Goal: Task Accomplishment & Management: Complete application form

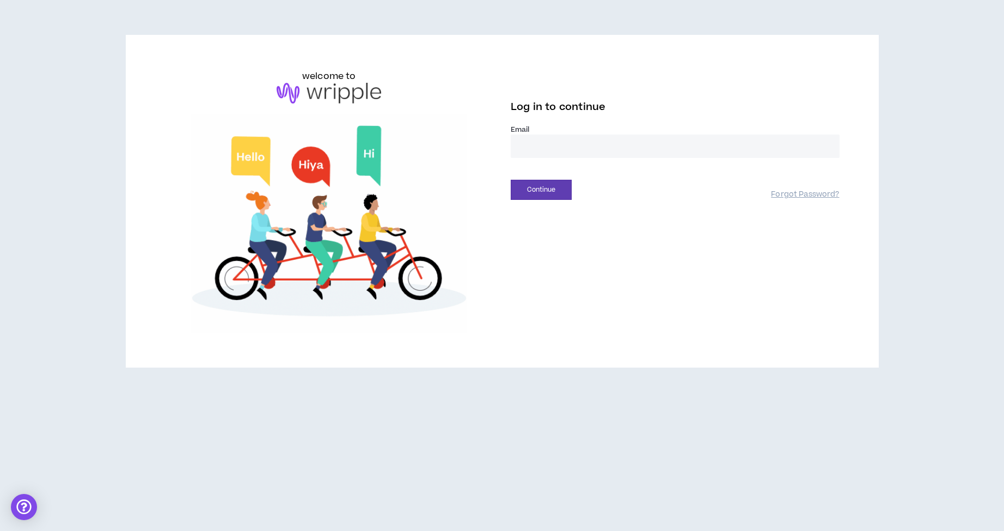
type input "**********"
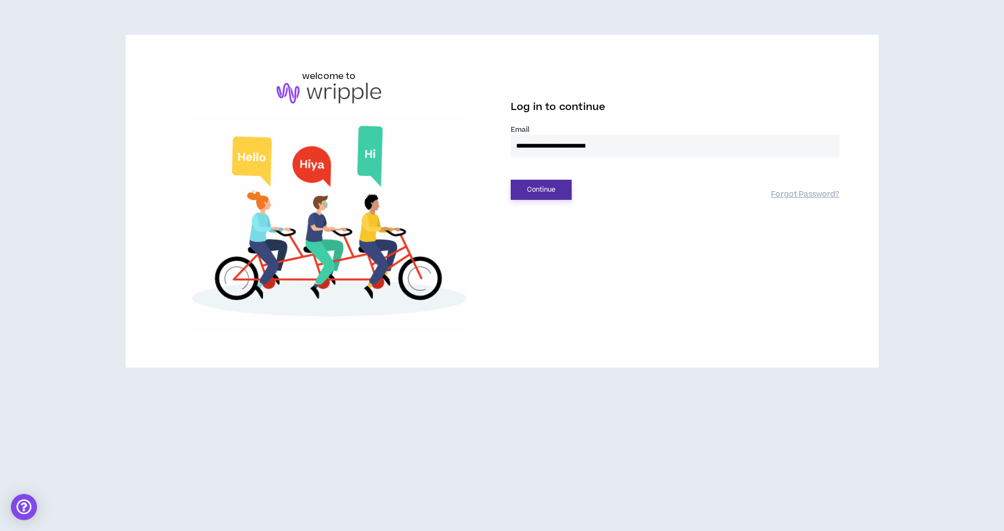
click at [553, 192] on button "Continue" at bounding box center [541, 190] width 61 height 20
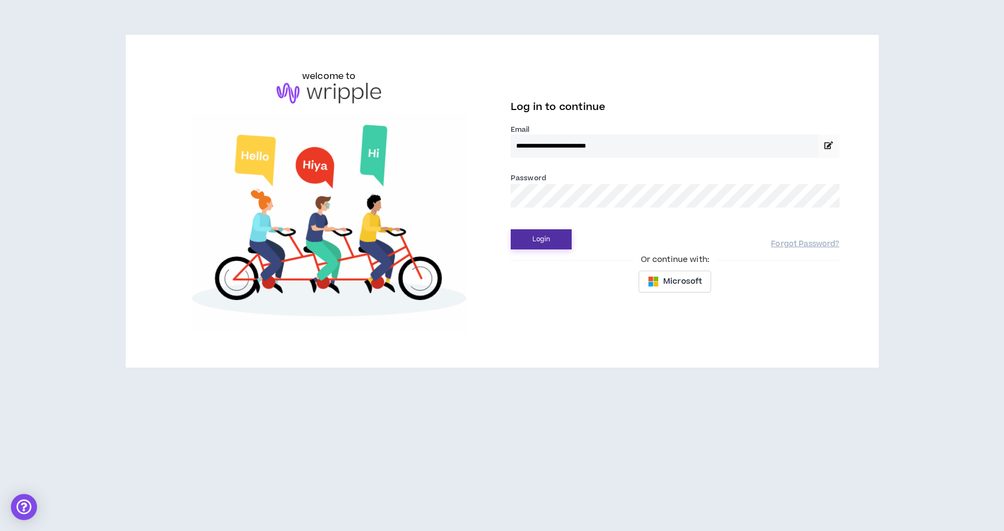
click at [539, 238] on button "Login" at bounding box center [541, 239] width 61 height 20
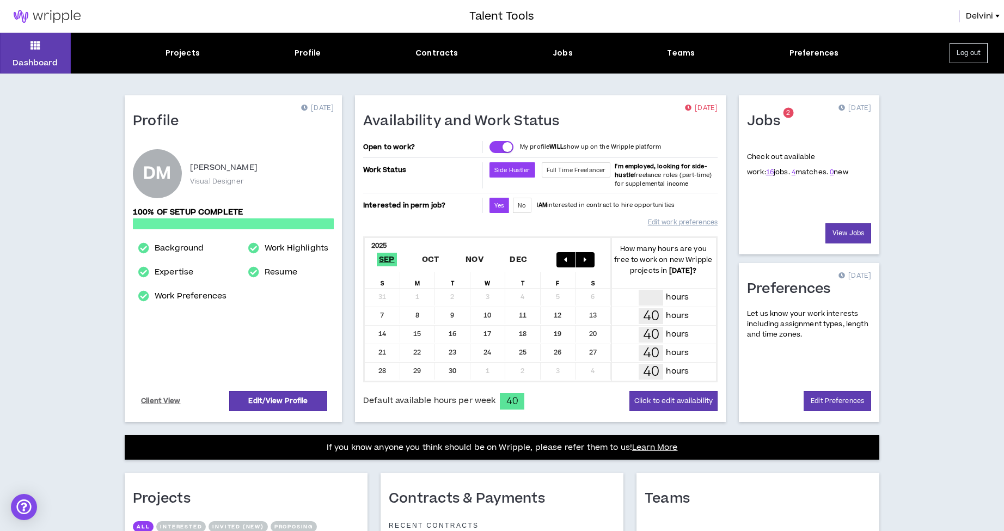
click at [788, 115] on span "2" at bounding box center [788, 112] width 4 height 9
click at [851, 235] on link "View Jobs" at bounding box center [849, 233] width 46 height 20
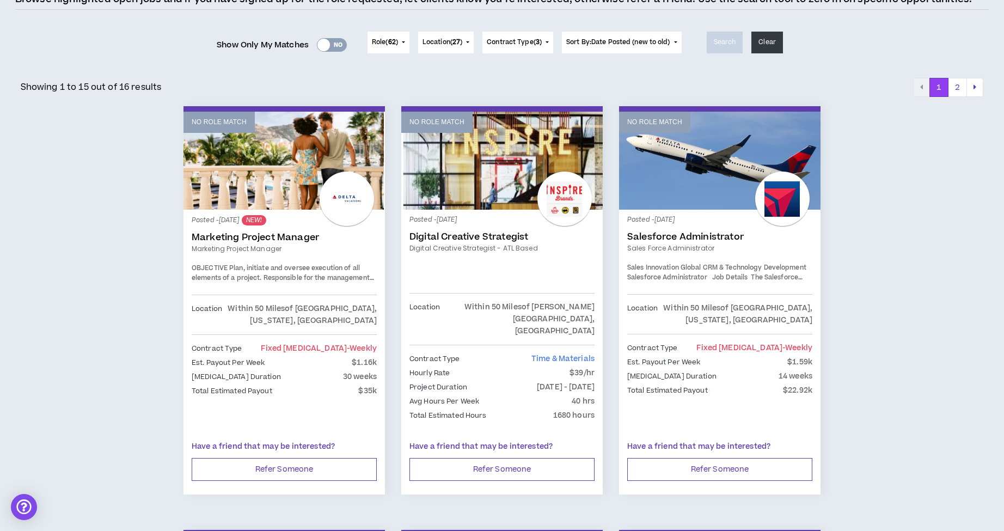
scroll to position [107, 0]
click at [323, 43] on div at bounding box center [324, 44] width 13 height 13
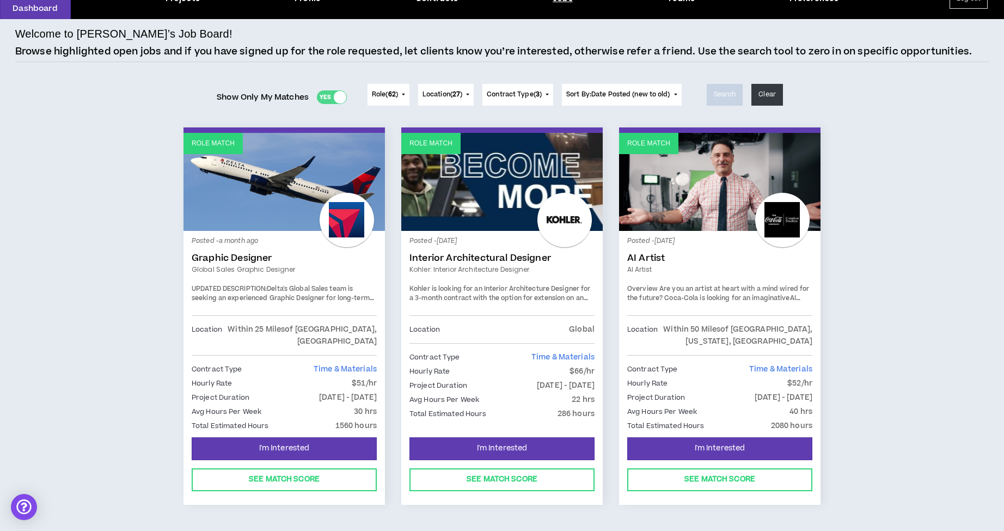
scroll to position [56, 0]
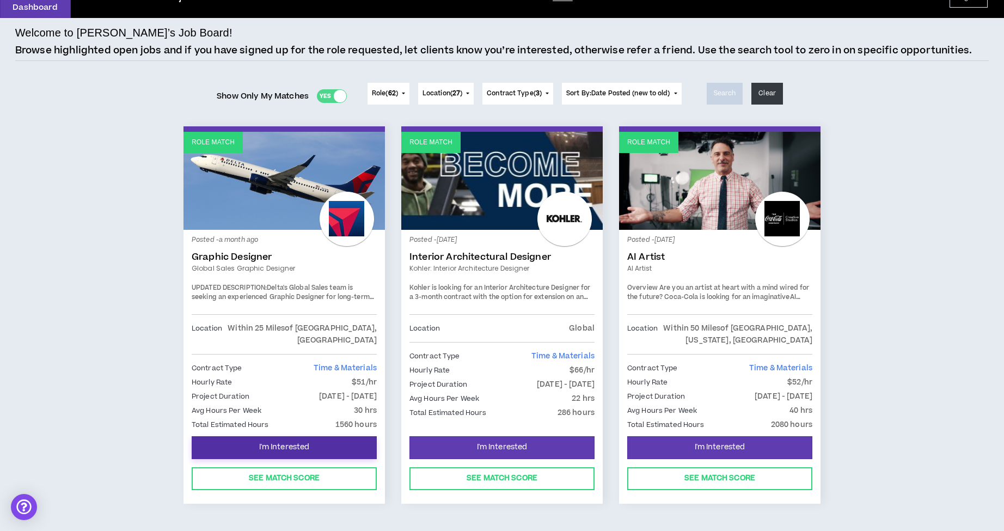
click at [300, 447] on span "I'm Interested" at bounding box center [284, 447] width 51 height 10
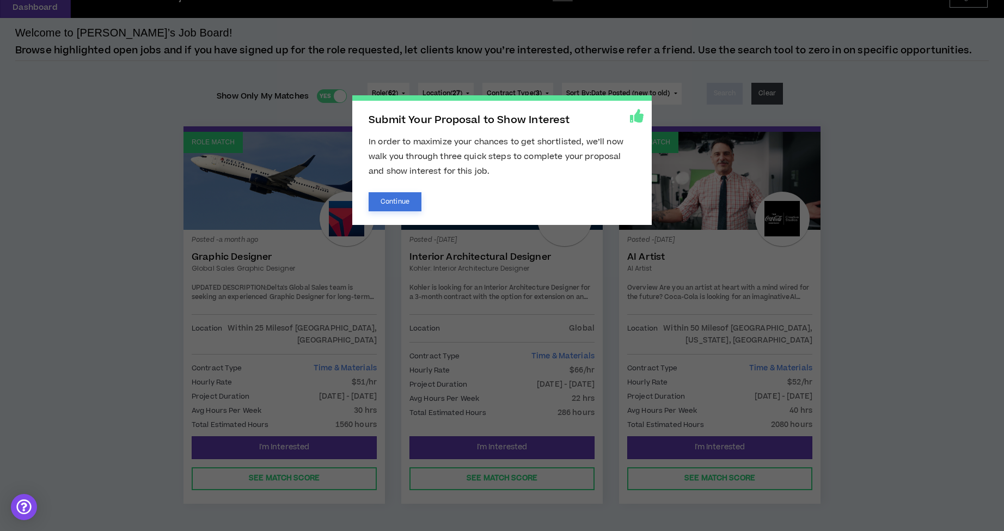
click at [397, 203] on button "Continue" at bounding box center [395, 201] width 53 height 19
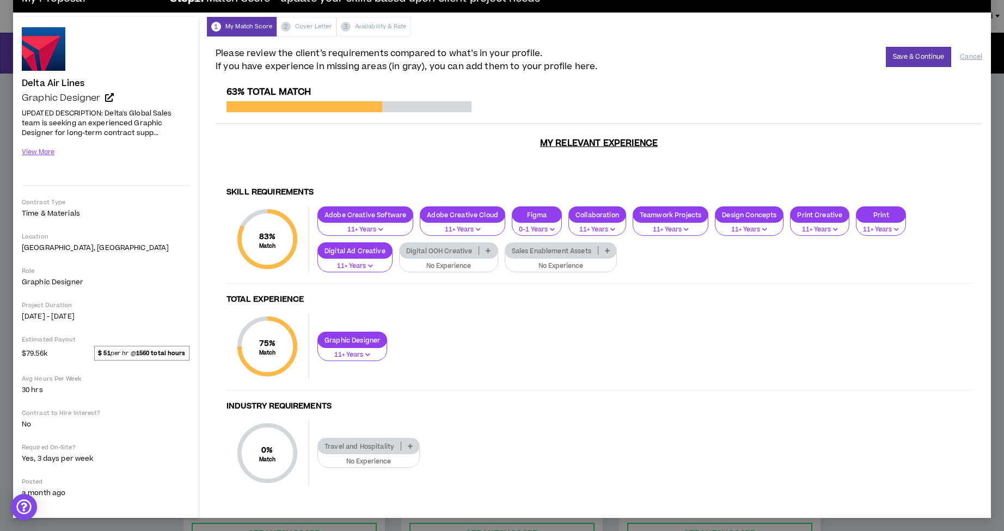
scroll to position [26, 0]
click at [582, 46] on div "Please review the client’s requirements compared to what’s in your profile. If …" at bounding box center [599, 276] width 784 height 481
click at [913, 61] on button "Save & Continue" at bounding box center [919, 57] width 66 height 20
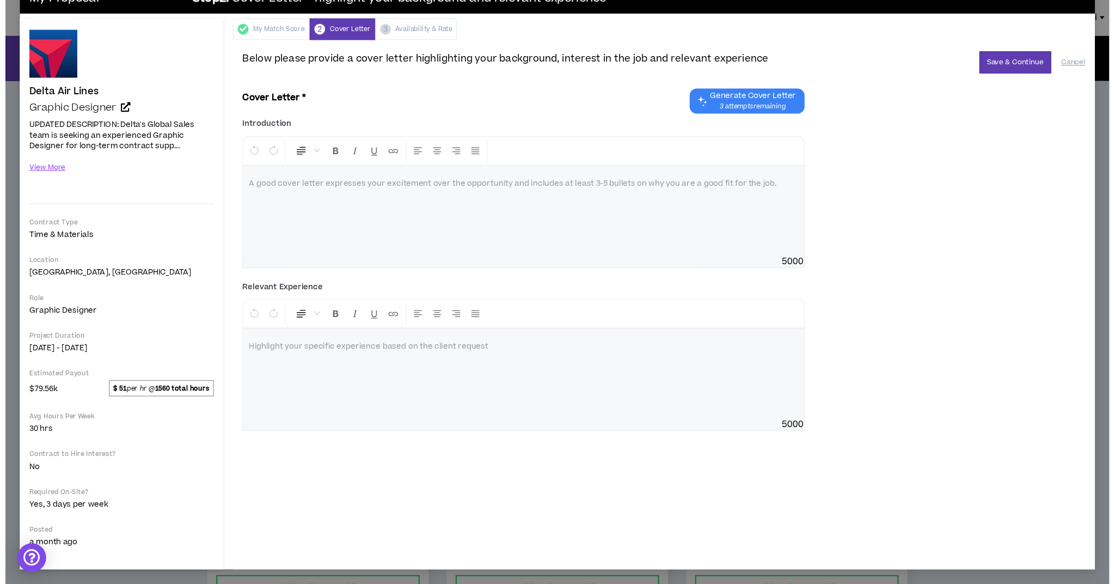
scroll to position [25, 0]
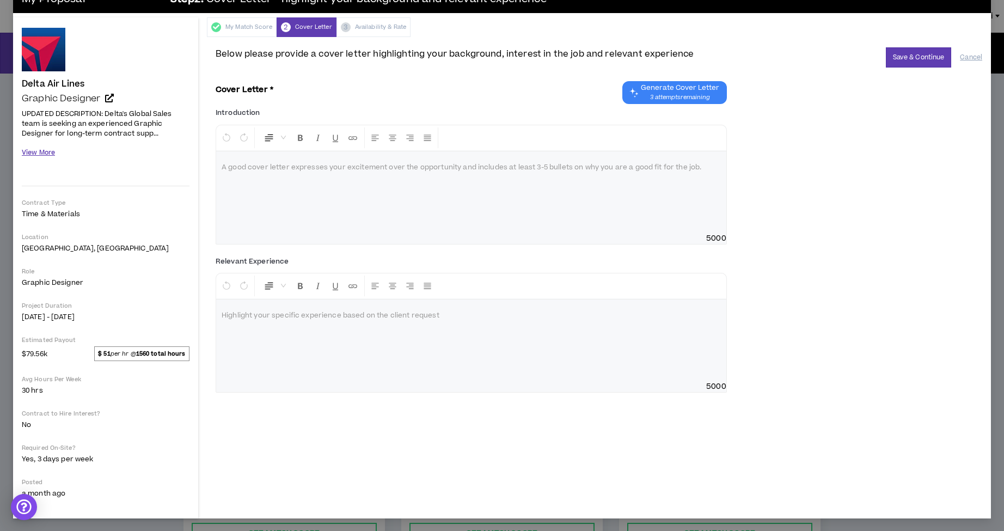
click at [48, 153] on button "View More" at bounding box center [38, 152] width 33 height 19
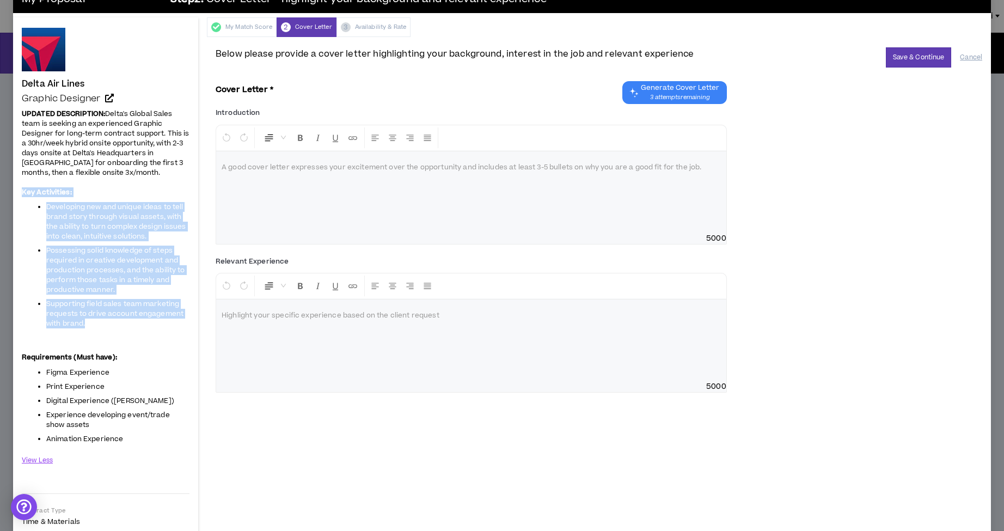
drag, startPoint x: 85, startPoint y: 327, endPoint x: 15, endPoint y: 193, distance: 150.8
click at [18, 195] on div "Delta Air Lines Graphic Designer Hide Details UPDATED DESCRIPTION: Delta's Glob…" at bounding box center [105, 421] width 185 height 808
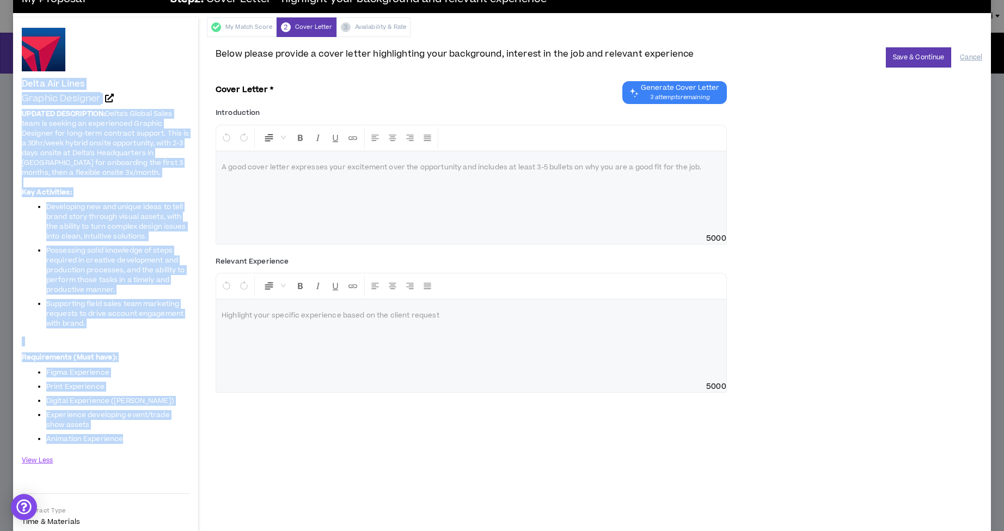
drag, startPoint x: 23, startPoint y: 82, endPoint x: 133, endPoint y: 438, distance: 373.0
click at [133, 438] on div "Delta Air Lines Graphic Designer UPDATED DESCRIPTION: Delta's Global Sales team…" at bounding box center [106, 422] width 168 height 788
copy div "Delta Air Lines Graphic Designer UPDATED DESCRIPTION: Delta's Global Sales team…"
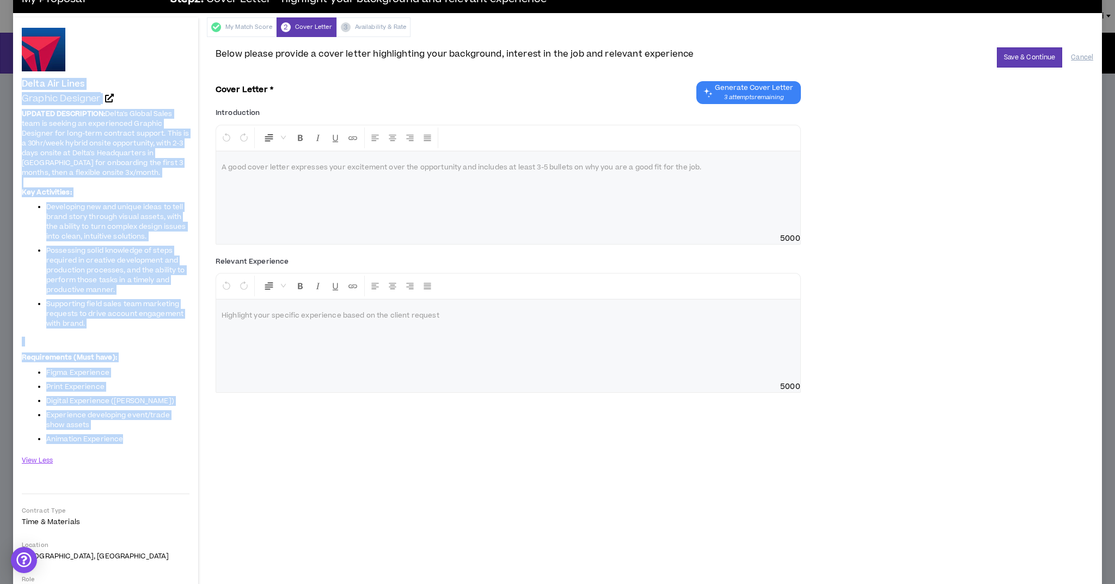
scroll to position [56, 0]
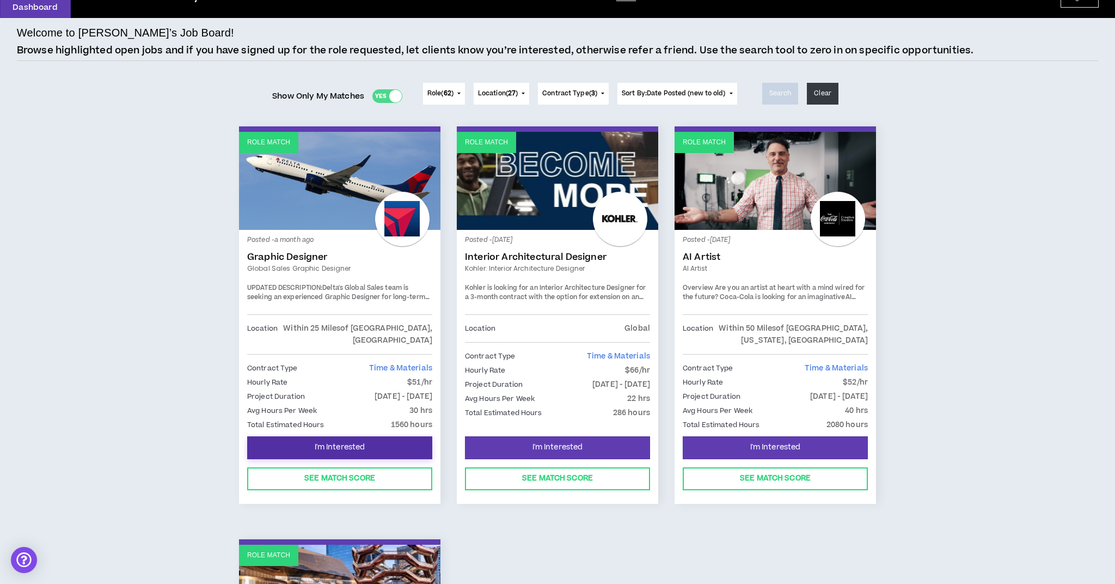
click at [346, 443] on span "I'm Interested" at bounding box center [340, 447] width 51 height 10
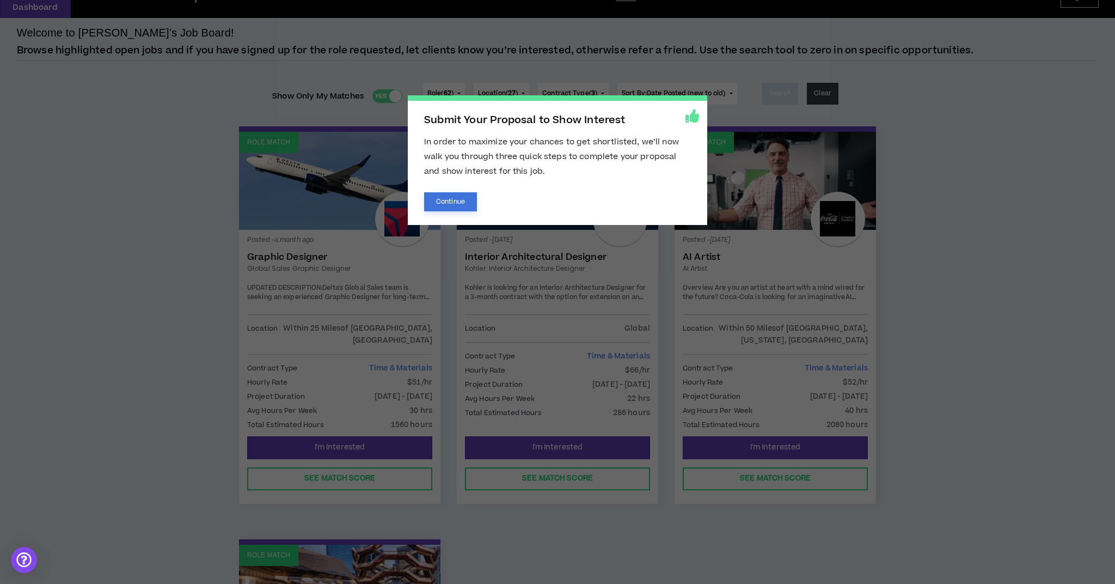
click at [457, 196] on button "Continue" at bounding box center [450, 201] width 53 height 19
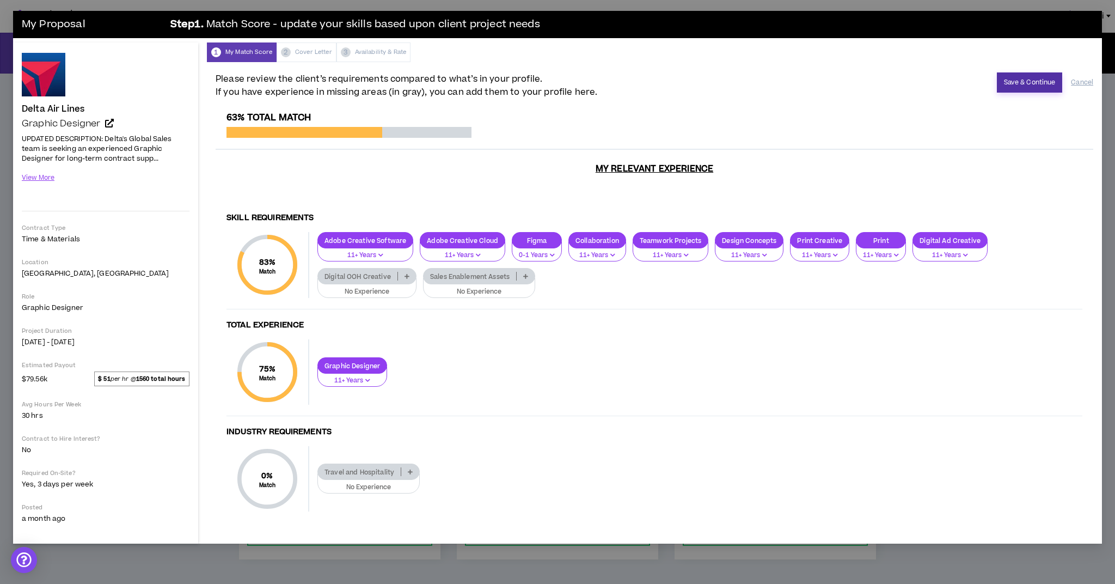
click at [1004, 88] on button "Save & Continue" at bounding box center [1030, 82] width 66 height 20
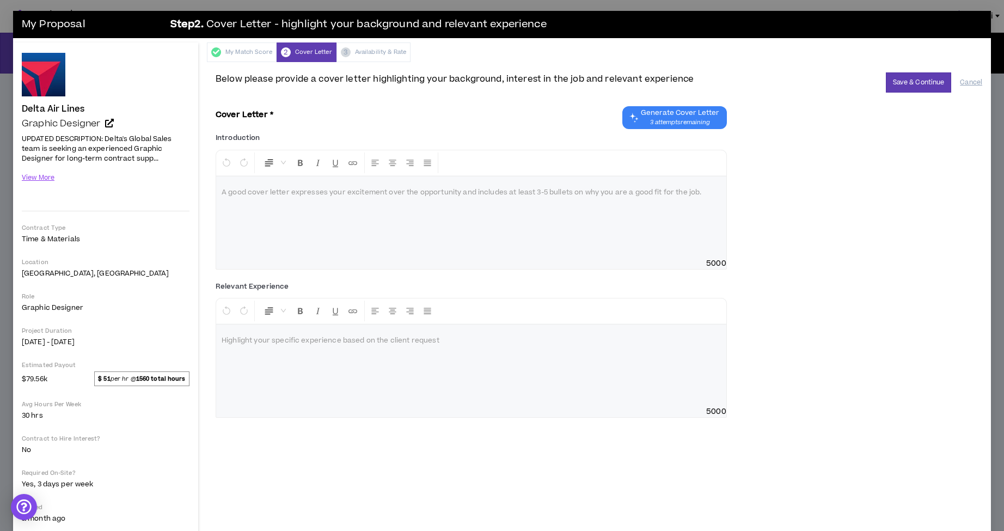
click at [320, 215] on div at bounding box center [471, 217] width 510 height 82
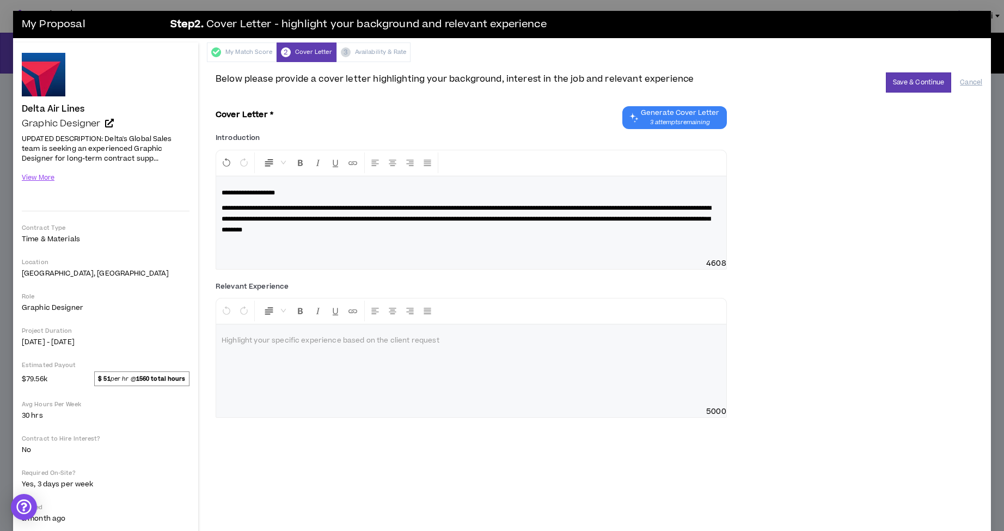
click at [327, 360] on div at bounding box center [471, 366] width 510 height 82
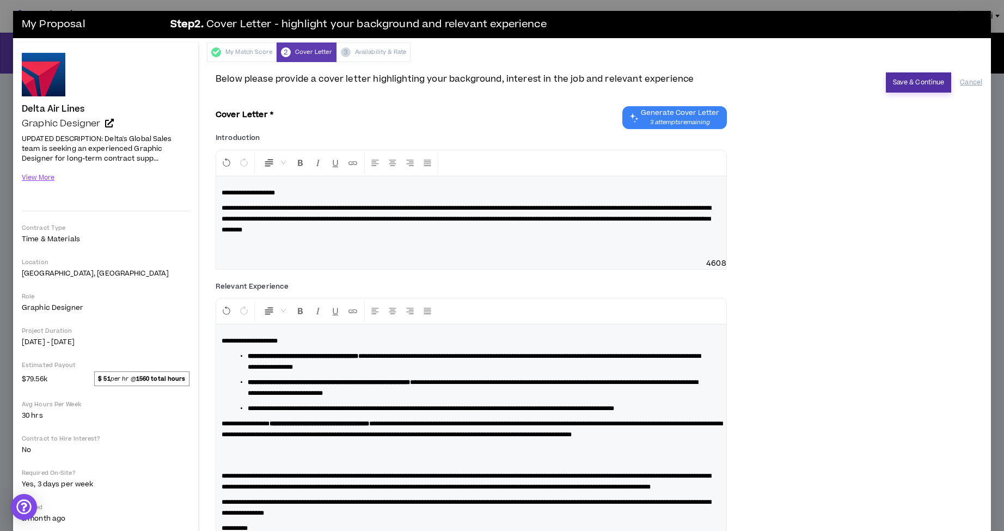
click at [896, 85] on button "Save & Continue" at bounding box center [919, 82] width 66 height 20
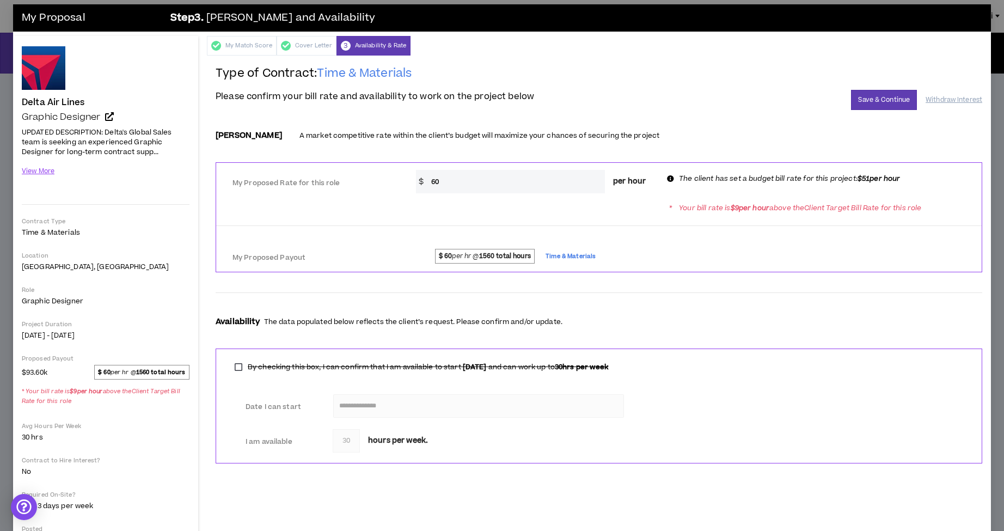
scroll to position [3, 0]
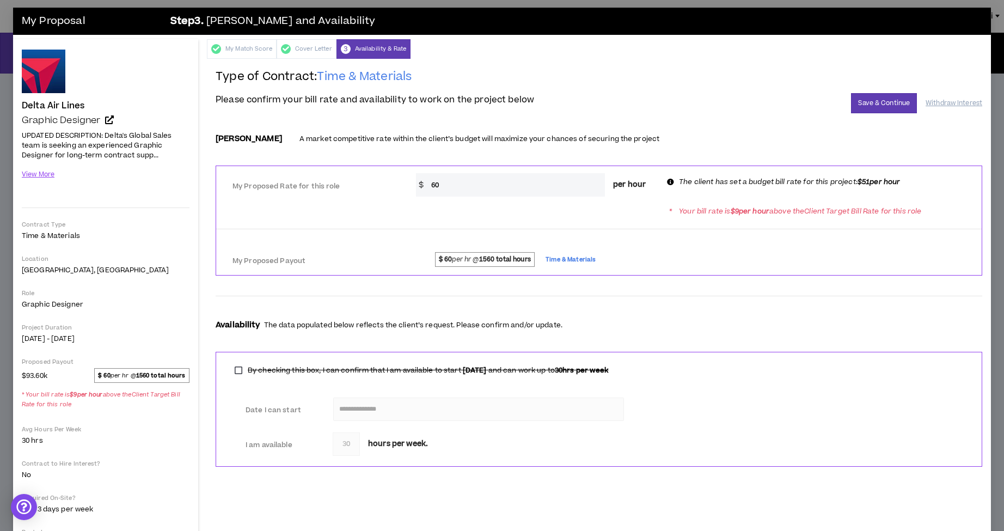
drag, startPoint x: 455, startPoint y: 182, endPoint x: 420, endPoint y: 184, distance: 35.4
click at [420, 184] on div "$ 60 per hour" at bounding box center [535, 184] width 239 height 23
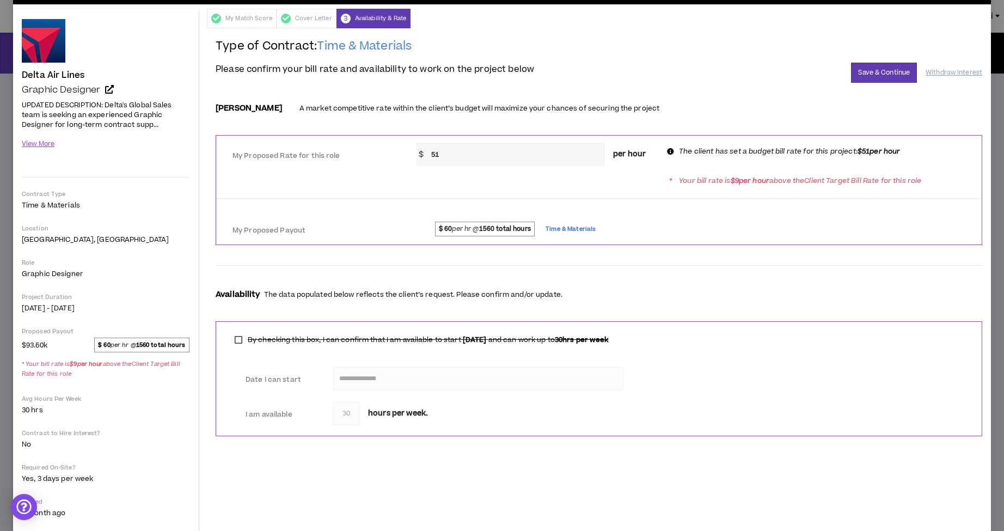
scroll to position [44, 0]
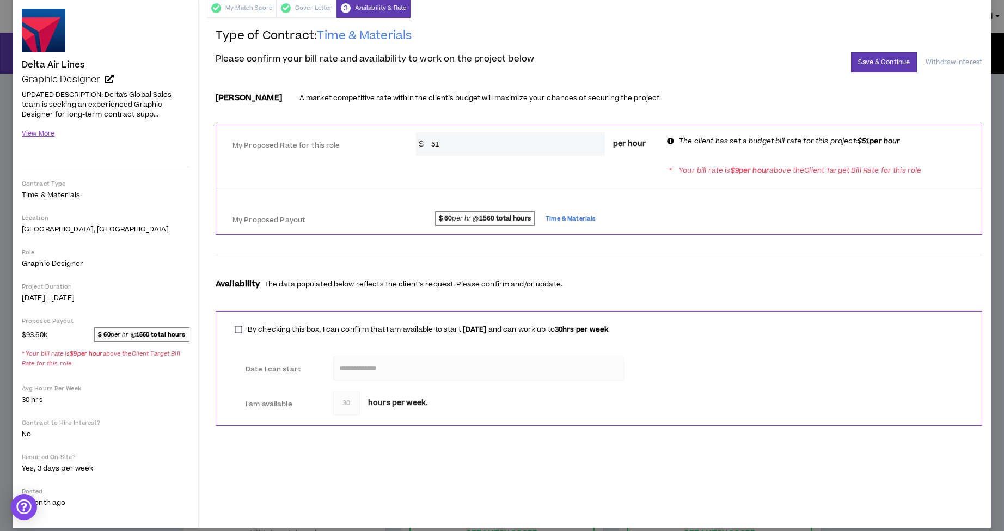
type input "51"
click at [726, 270] on div "Availability The data populated below reflects the client’s request. Please con…" at bounding box center [599, 272] width 767 height 59
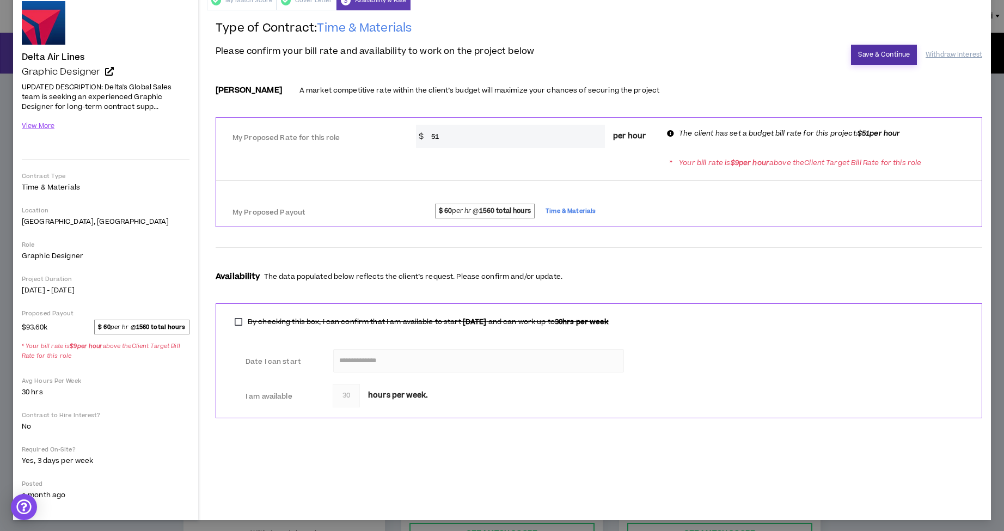
scroll to position [51, 0]
click at [886, 56] on button "Save & Continue" at bounding box center [884, 56] width 66 height 20
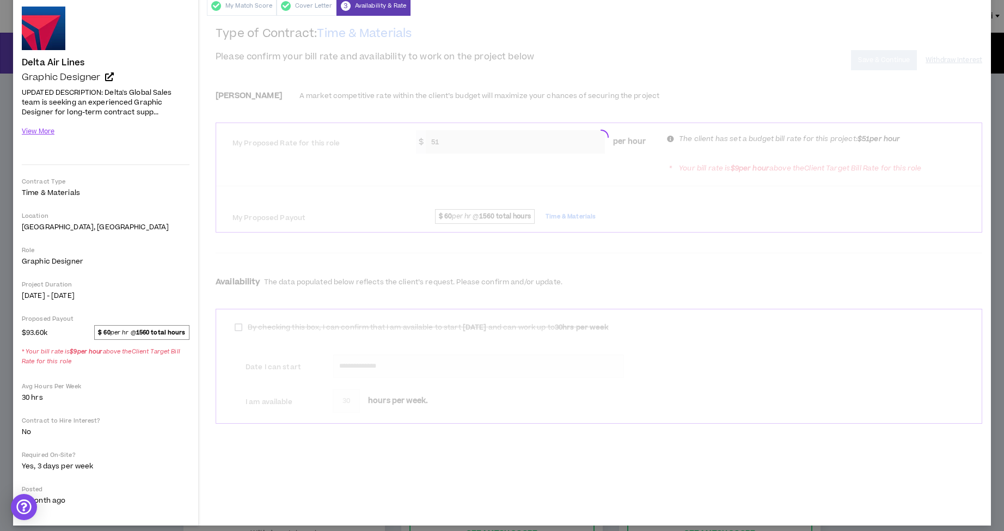
scroll to position [45, 0]
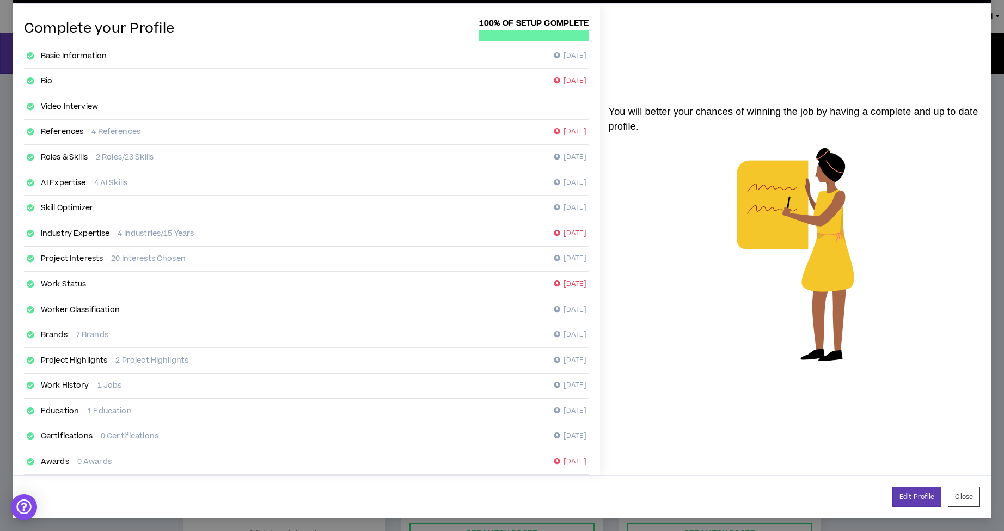
scroll to position [41, 0]
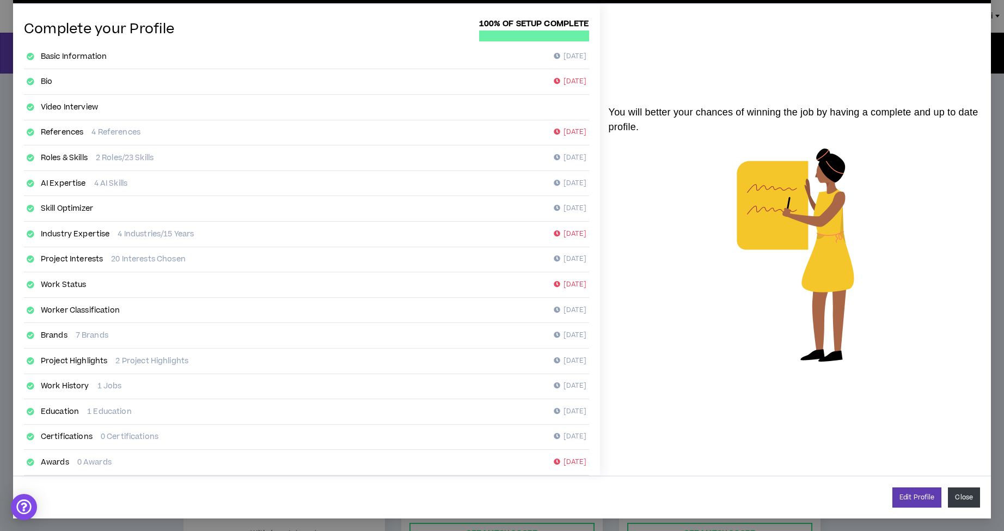
click at [971, 495] on button "Close" at bounding box center [964, 497] width 32 height 20
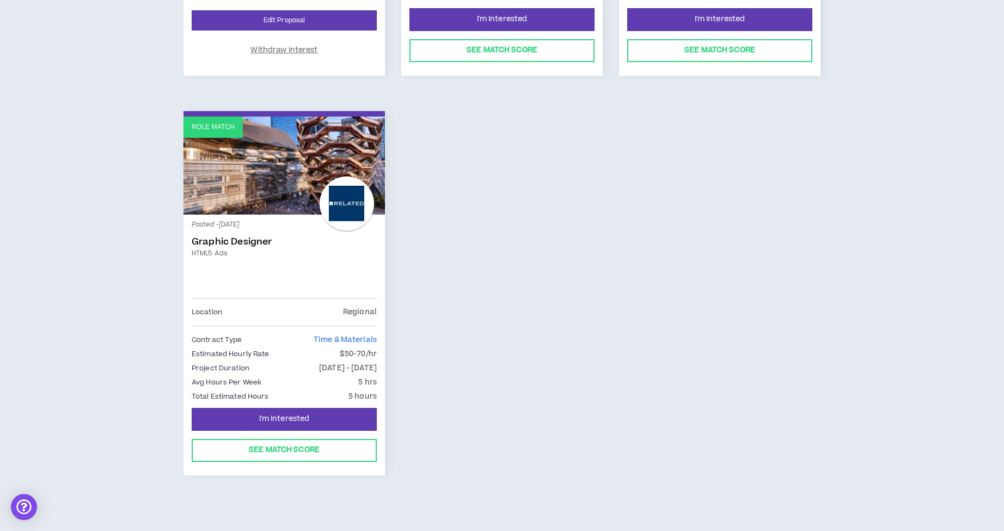
scroll to position [483, 0]
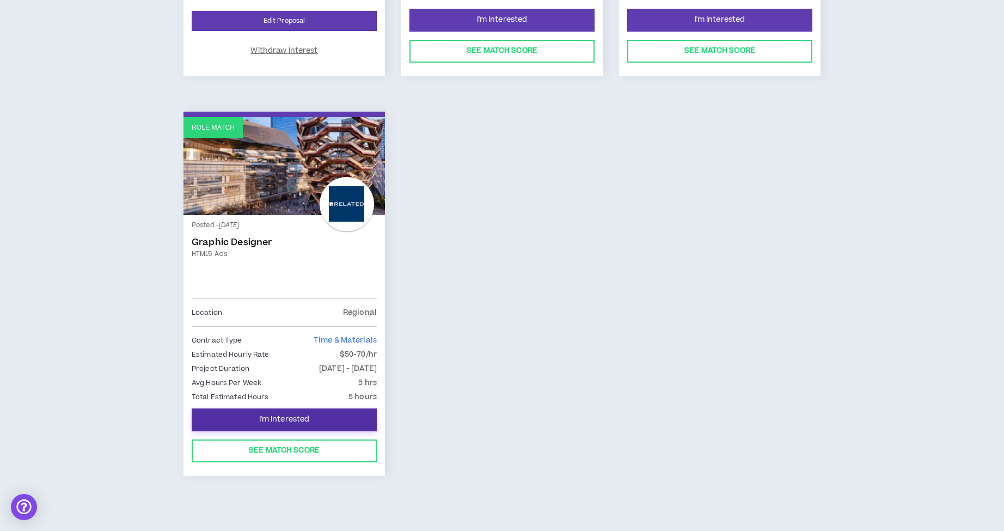
click at [333, 422] on button "I'm Interested" at bounding box center [284, 419] width 185 height 23
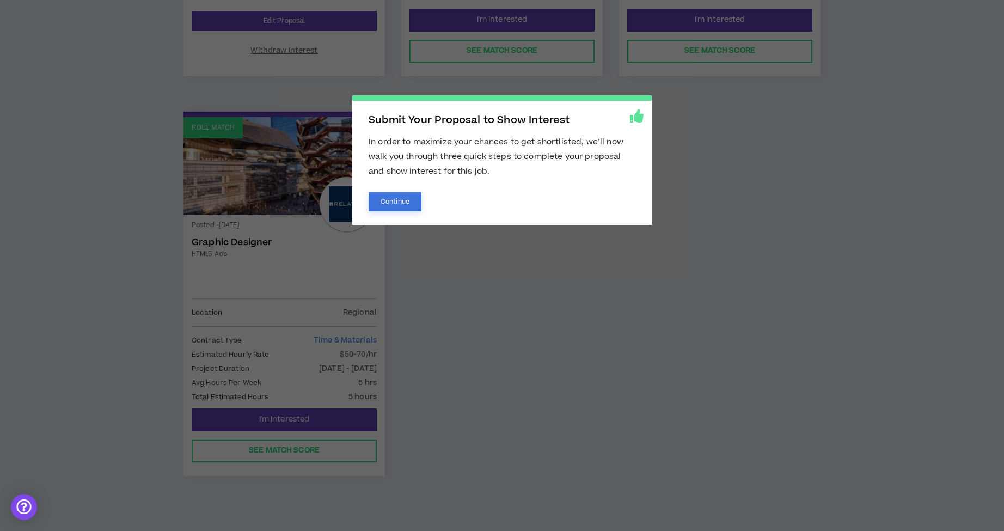
click at [408, 202] on button "Continue" at bounding box center [395, 201] width 53 height 19
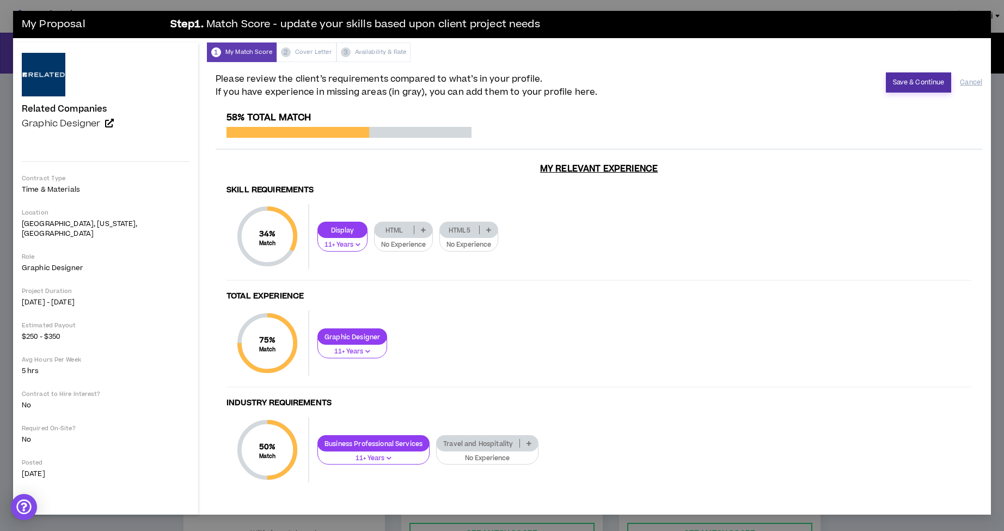
click at [916, 81] on button "Save & Continue" at bounding box center [919, 82] width 66 height 20
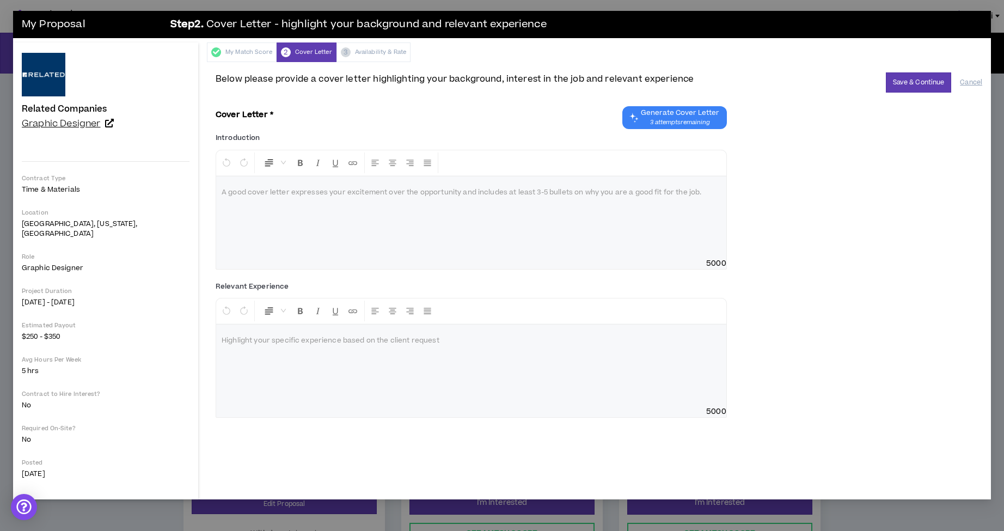
click at [82, 128] on span "Graphic Designer" at bounding box center [61, 123] width 79 height 13
click at [53, 189] on p "Time & Materials" at bounding box center [106, 190] width 168 height 10
click at [49, 80] on div at bounding box center [44, 75] width 44 height 44
click at [971, 86] on button "Cancel" at bounding box center [971, 82] width 22 height 19
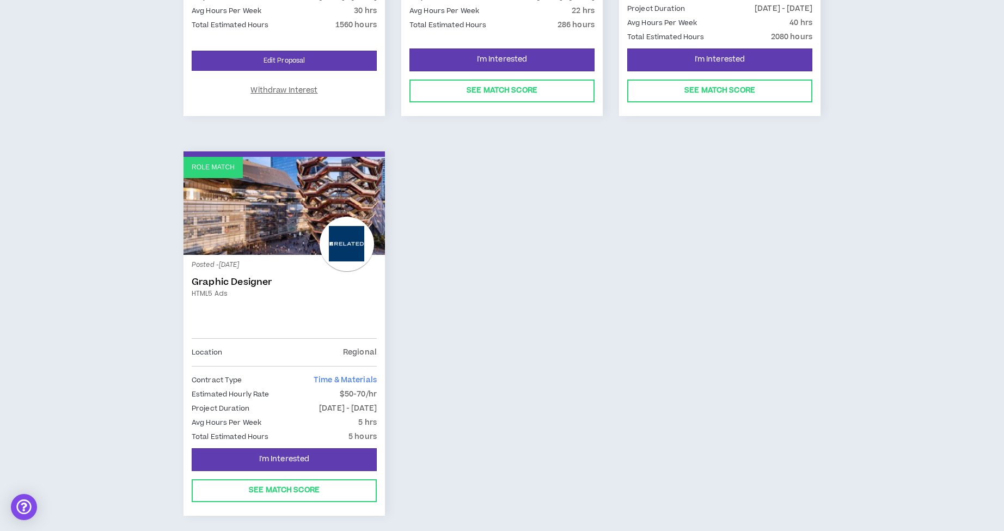
scroll to position [444, 0]
click at [299, 455] on span "I'm Interested" at bounding box center [284, 459] width 51 height 10
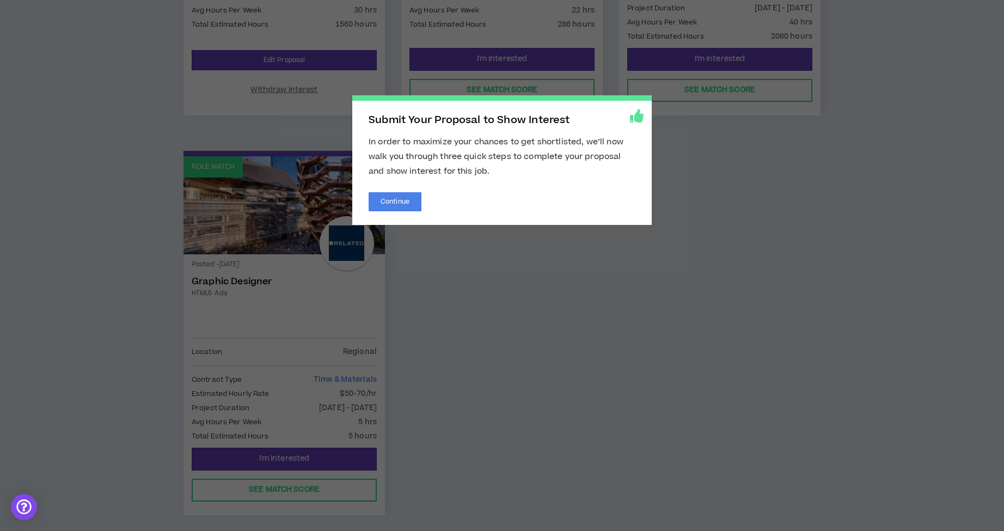
click at [391, 211] on div "Submit Your Proposal to Show Interest In order to maximize your chances to get …" at bounding box center [502, 160] width 300 height 130
click at [394, 202] on button "Continue" at bounding box center [395, 201] width 53 height 19
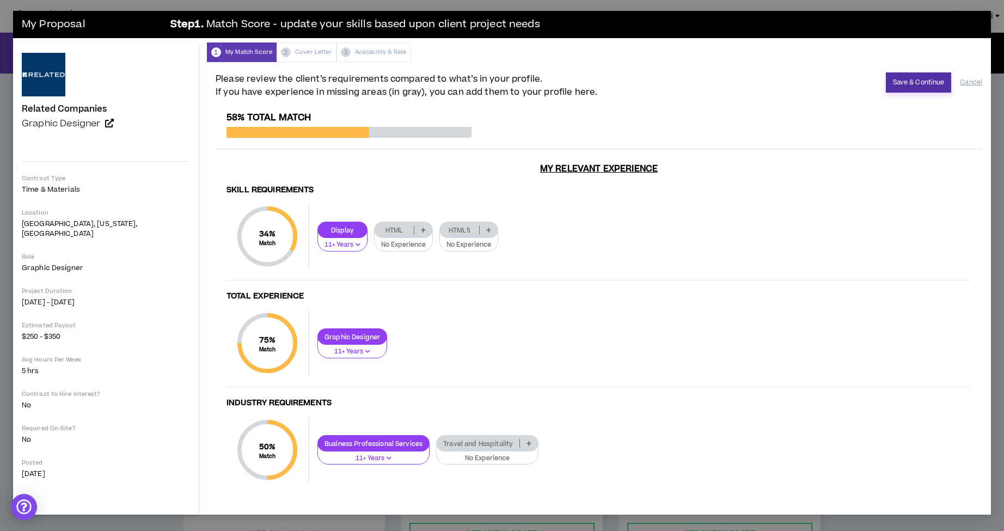
click at [916, 87] on button "Save & Continue" at bounding box center [919, 82] width 66 height 20
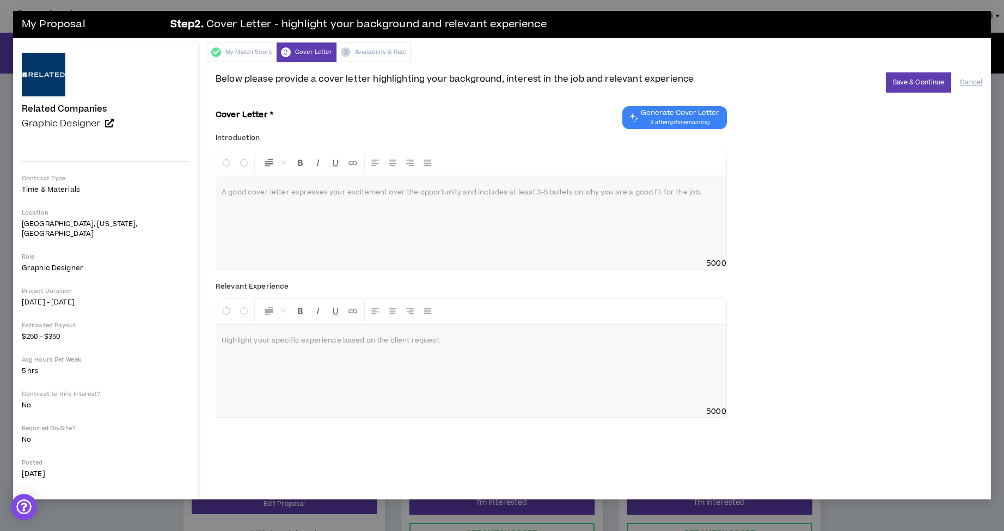
click at [94, 520] on div "My Proposal Step 2 . Cover Letter - highlight your background and relevant expe…" at bounding box center [502, 265] width 1004 height 531
click at [268, 203] on div at bounding box center [471, 217] width 510 height 82
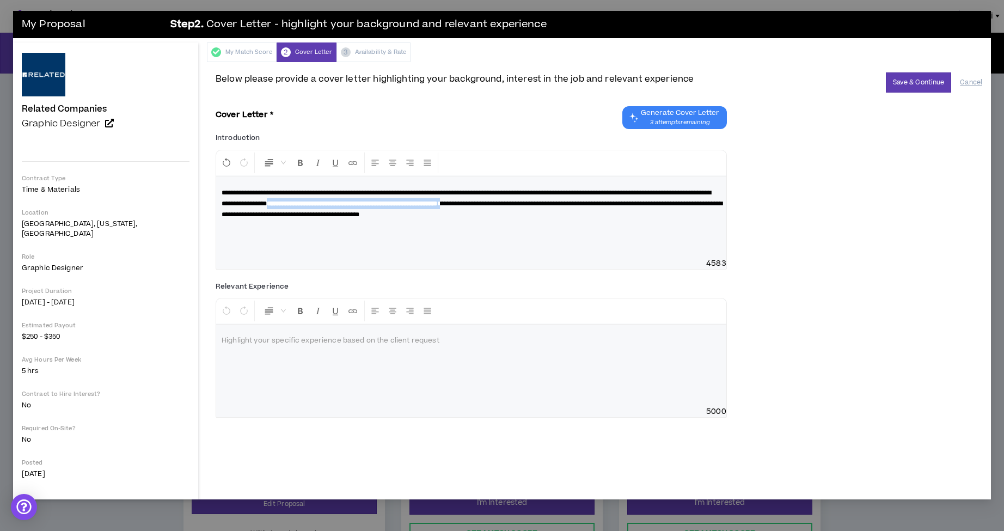
drag, startPoint x: 373, startPoint y: 203, endPoint x: 614, endPoint y: 208, distance: 241.3
click at [614, 208] on p "**********" at bounding box center [471, 203] width 499 height 33
click at [296, 162] on icon "Format Bold" at bounding box center [301, 163] width 10 height 10
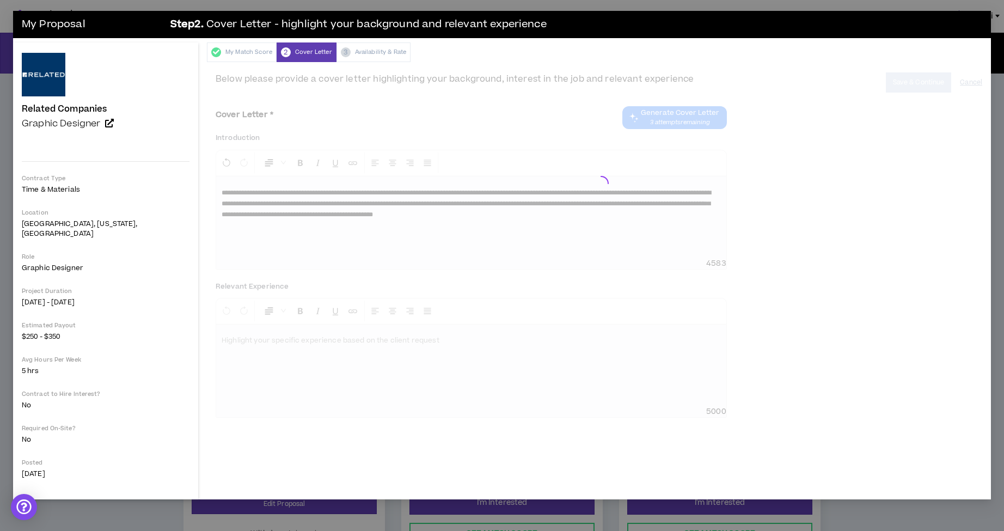
click at [615, 243] on div at bounding box center [599, 181] width 767 height 218
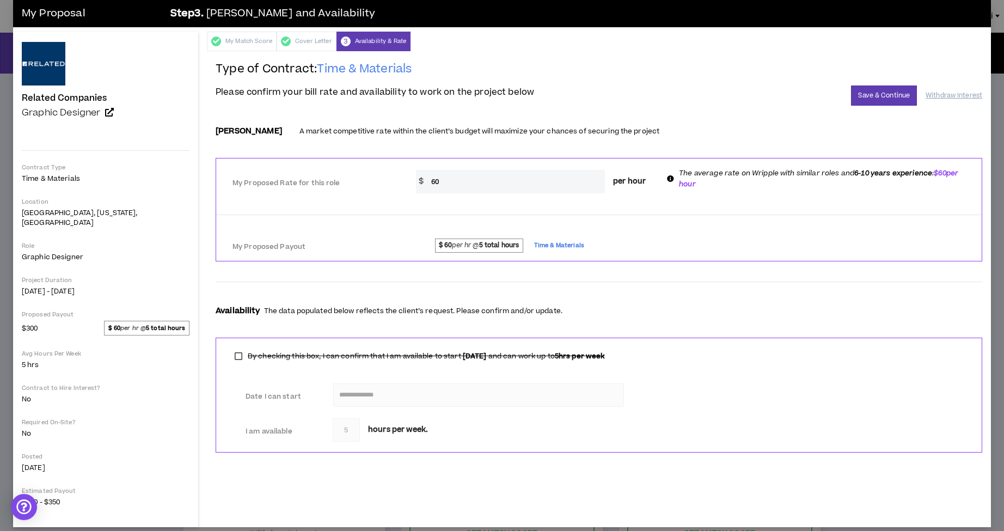
scroll to position [10, 0]
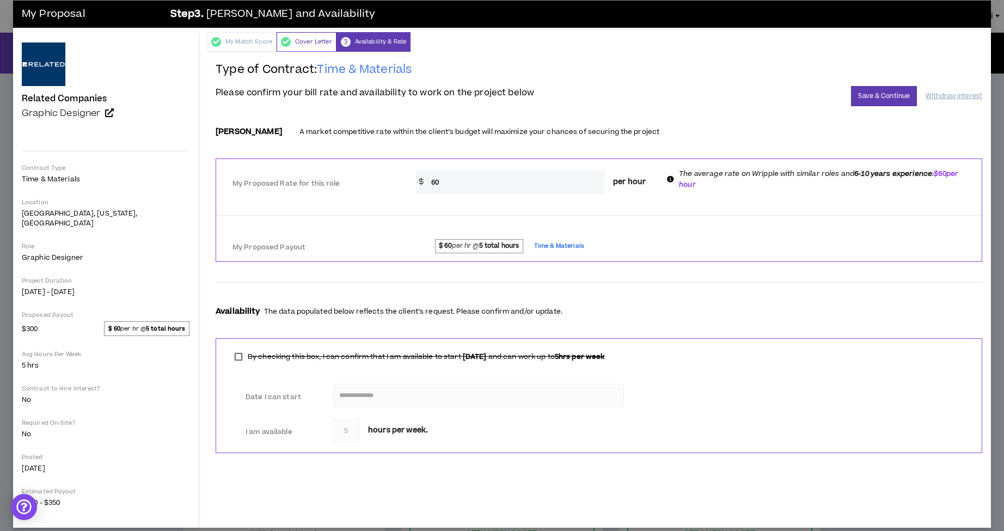
click at [288, 45] on div "Cover Letter" at bounding box center [307, 42] width 60 height 20
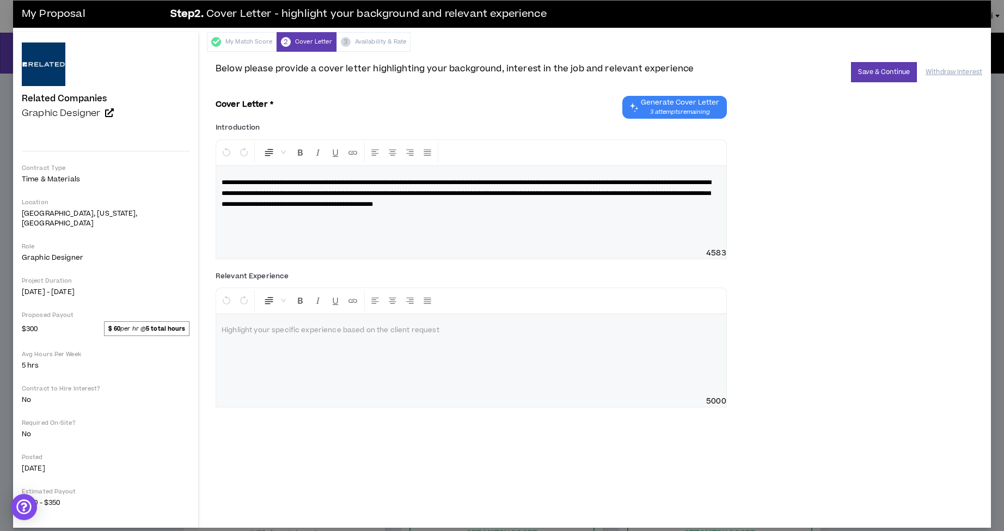
click at [266, 348] on div at bounding box center [471, 355] width 510 height 82
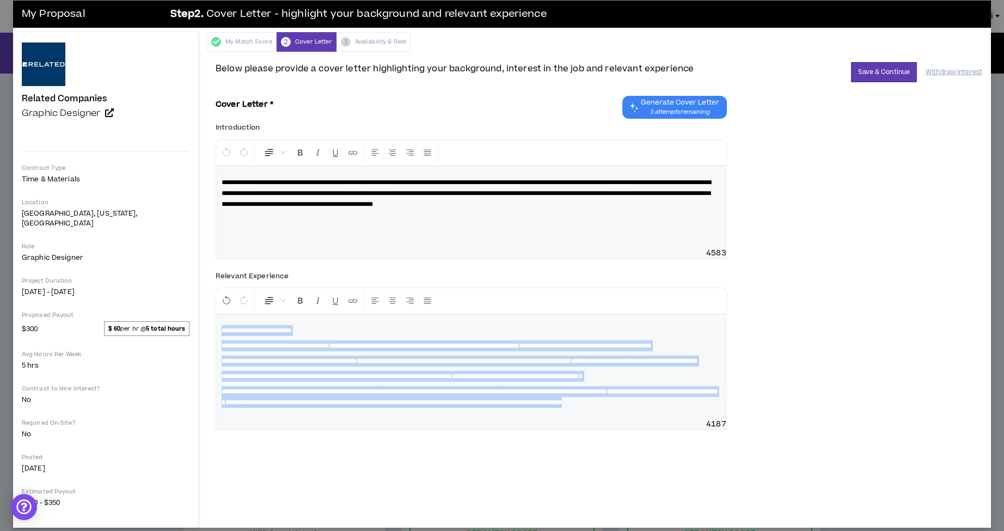
drag, startPoint x: 194, startPoint y: 330, endPoint x: 327, endPoint y: 434, distance: 168.4
click at [330, 419] on div "**********" at bounding box center [471, 366] width 510 height 105
click at [296, 301] on icon "Format Bold" at bounding box center [301, 301] width 10 height 10
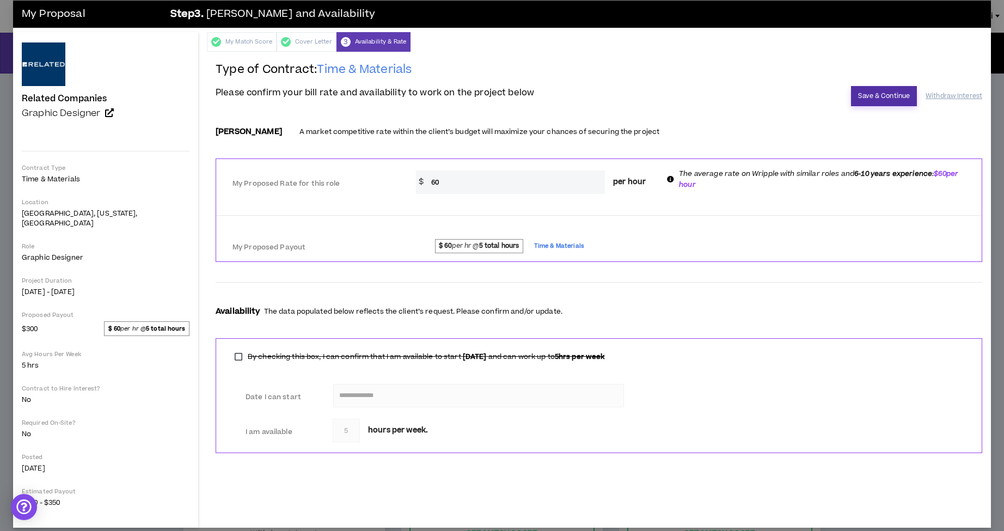
click at [887, 97] on button "Save & Continue" at bounding box center [884, 96] width 66 height 20
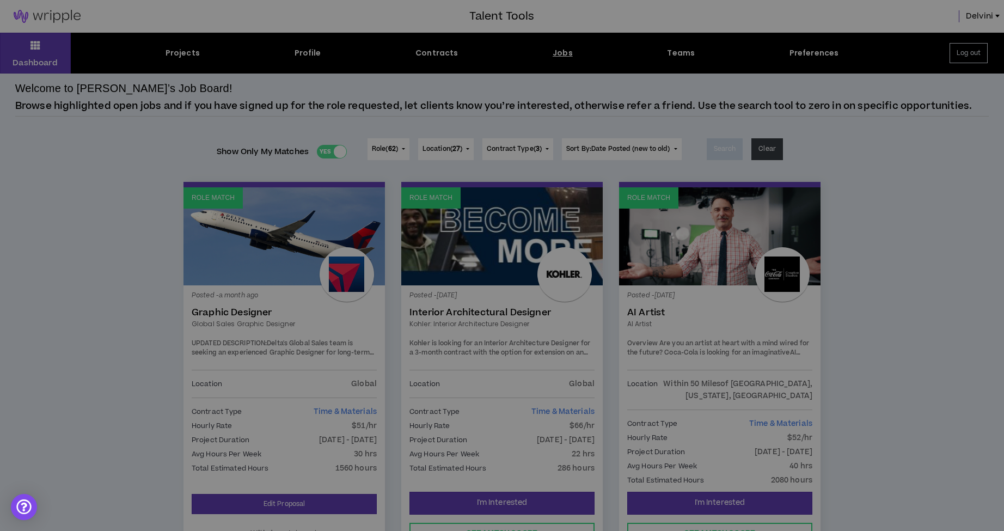
scroll to position [5, 0]
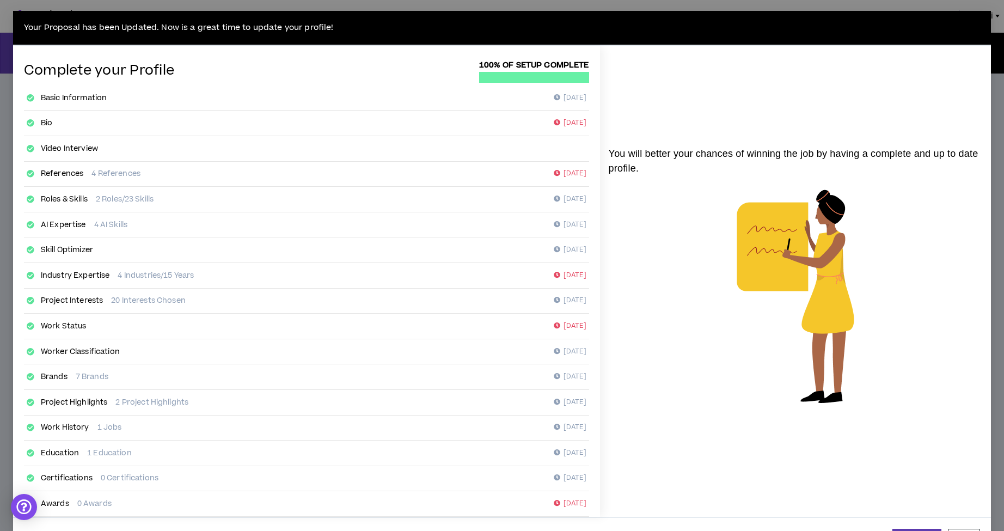
click at [869, 26] on div "Your Proposal has been Updated. Now is a great time to update your profile!" at bounding box center [502, 28] width 978 height 35
click at [679, 5] on div "Your Proposal has been Updated. Now is a great time to update your profile! Com…" at bounding box center [502, 265] width 1004 height 531
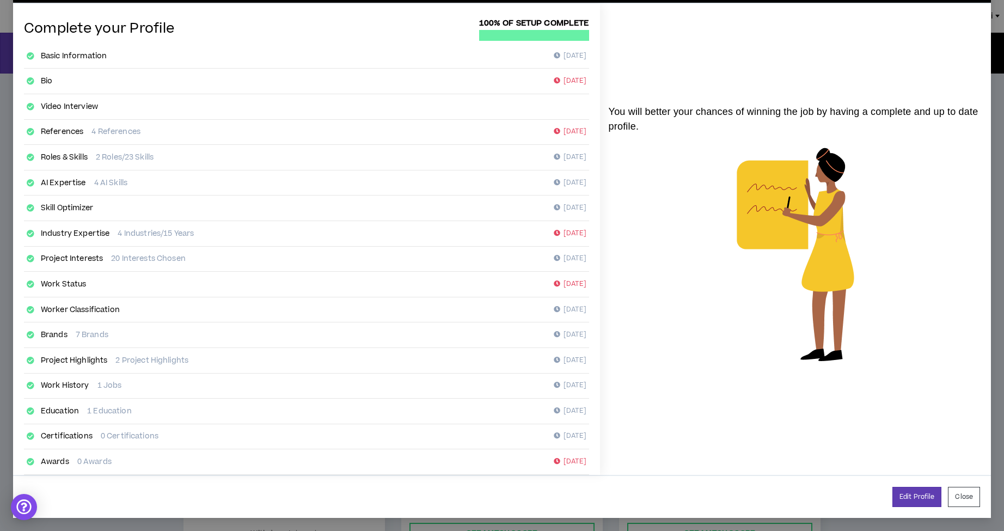
scroll to position [41, 0]
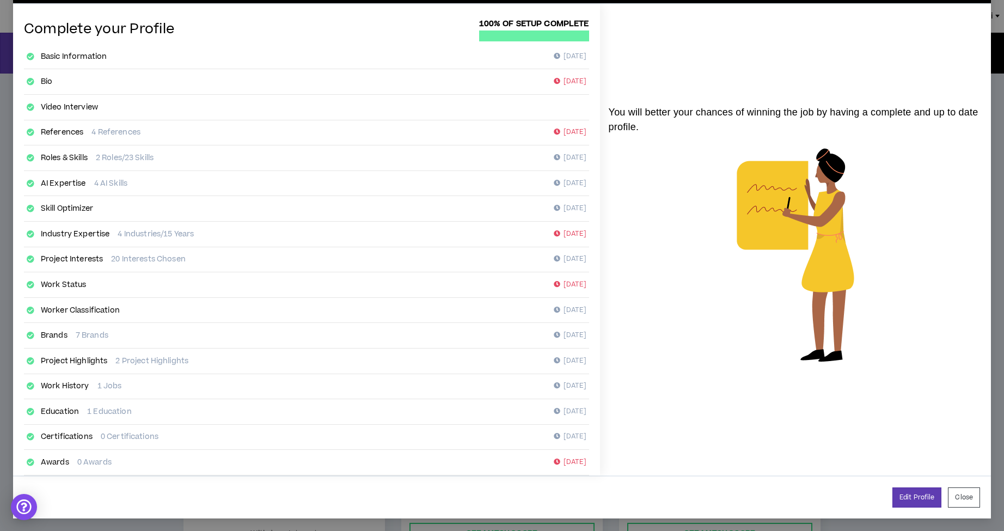
click at [966, 496] on button "Close" at bounding box center [964, 497] width 32 height 20
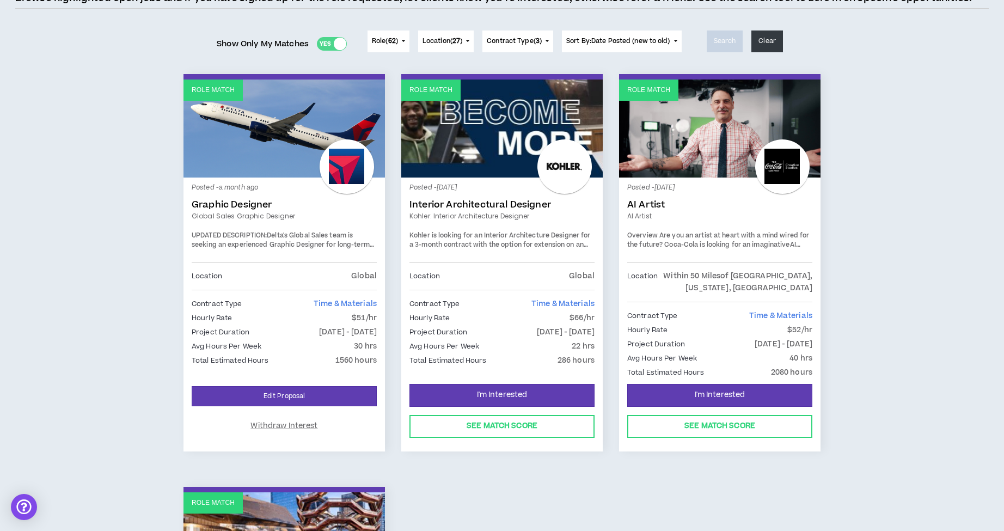
scroll to position [109, 0]
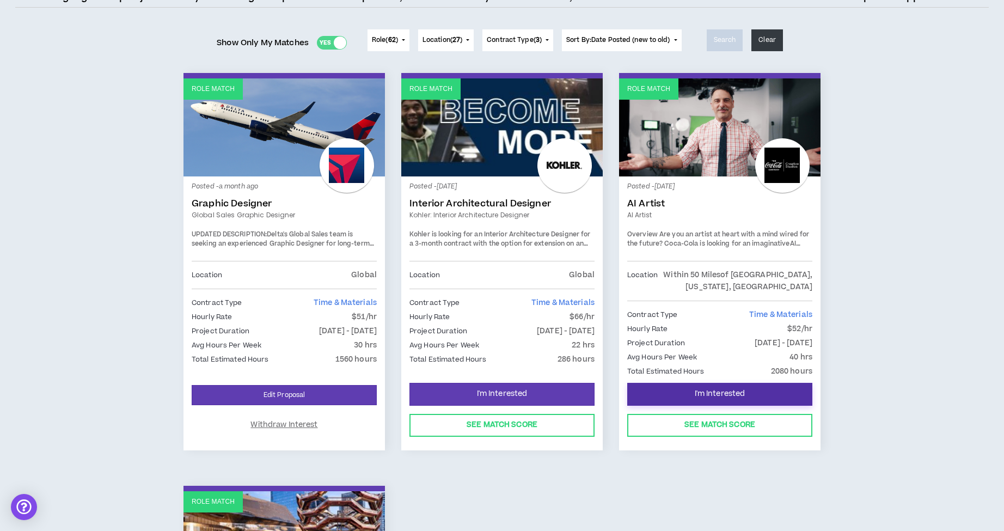
click at [730, 386] on button "I'm Interested" at bounding box center [719, 394] width 185 height 23
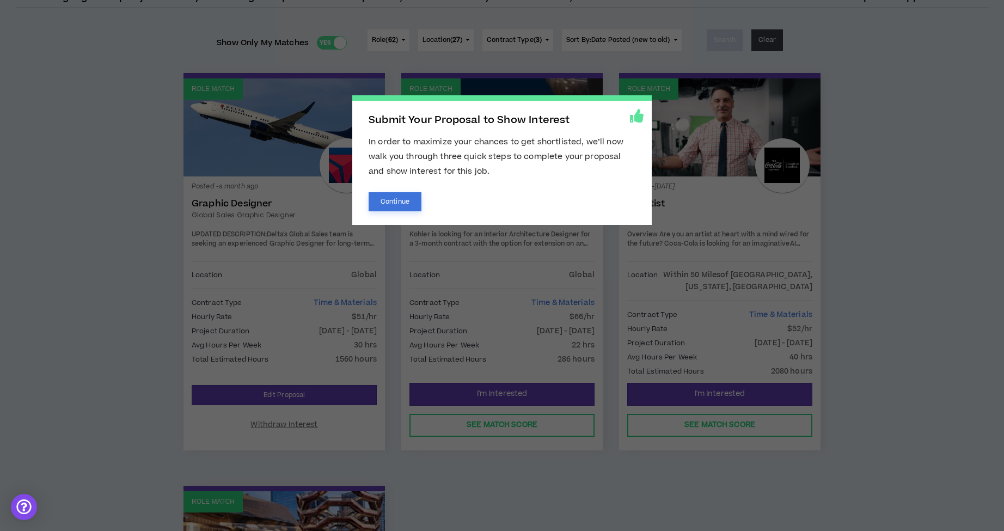
click at [420, 200] on button "Continue" at bounding box center [395, 201] width 53 height 19
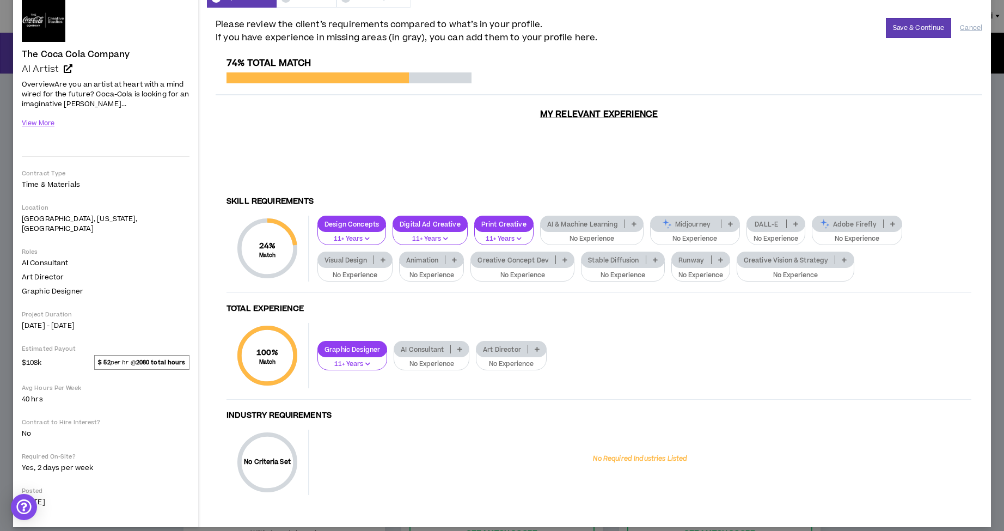
scroll to position [54, 0]
click at [368, 257] on p "Visual Design" at bounding box center [346, 261] width 56 height 8
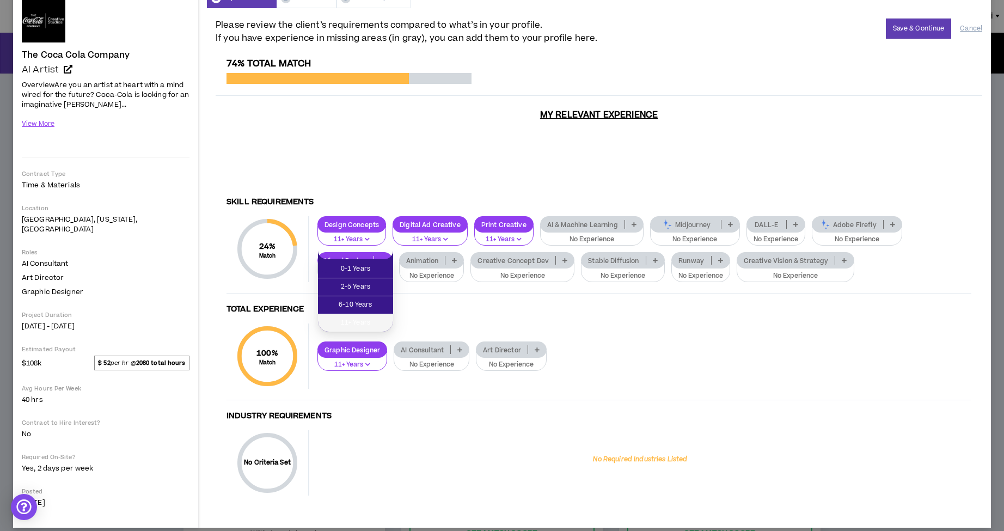
click at [368, 317] on li "11+ Years" at bounding box center [355, 322] width 75 height 17
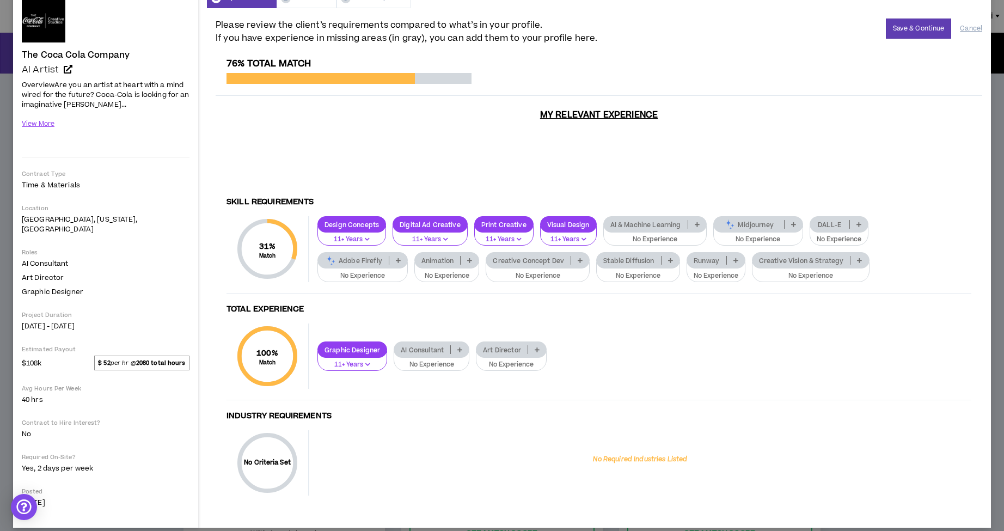
click at [792, 257] on p "Creative Vision & Strategy" at bounding box center [802, 261] width 98 height 8
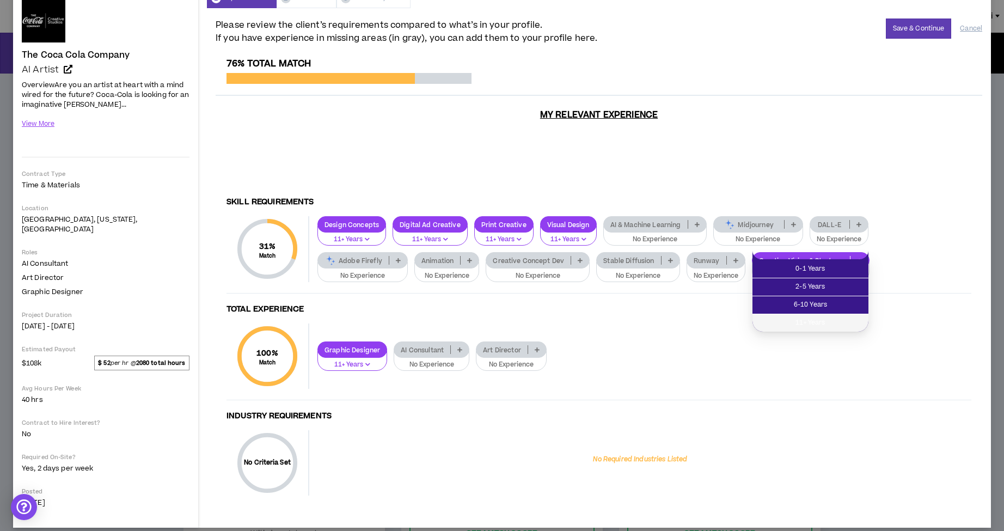
click at [809, 321] on span "11+ Years" at bounding box center [810, 323] width 103 height 12
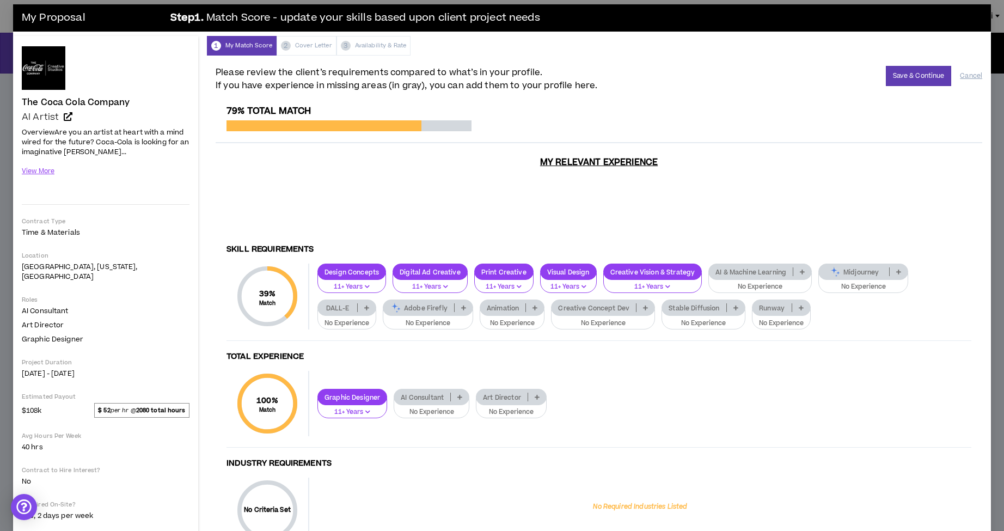
scroll to position [0, 0]
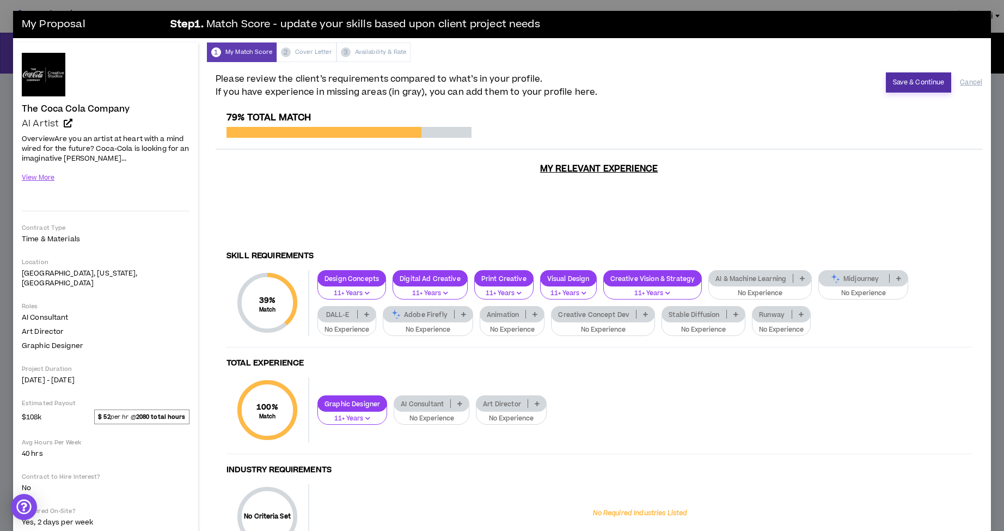
click at [923, 84] on button "Save & Continue" at bounding box center [919, 82] width 66 height 20
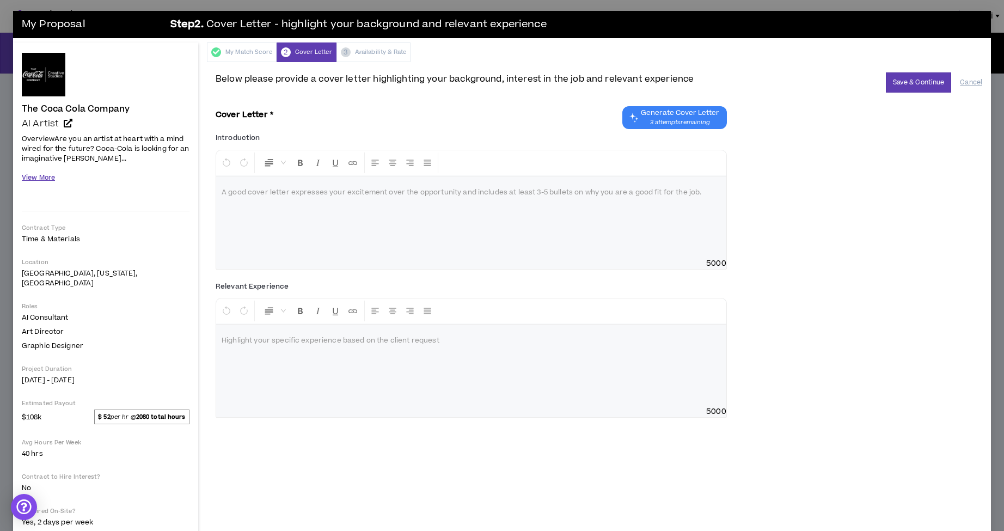
click at [39, 179] on button "View More" at bounding box center [38, 177] width 33 height 19
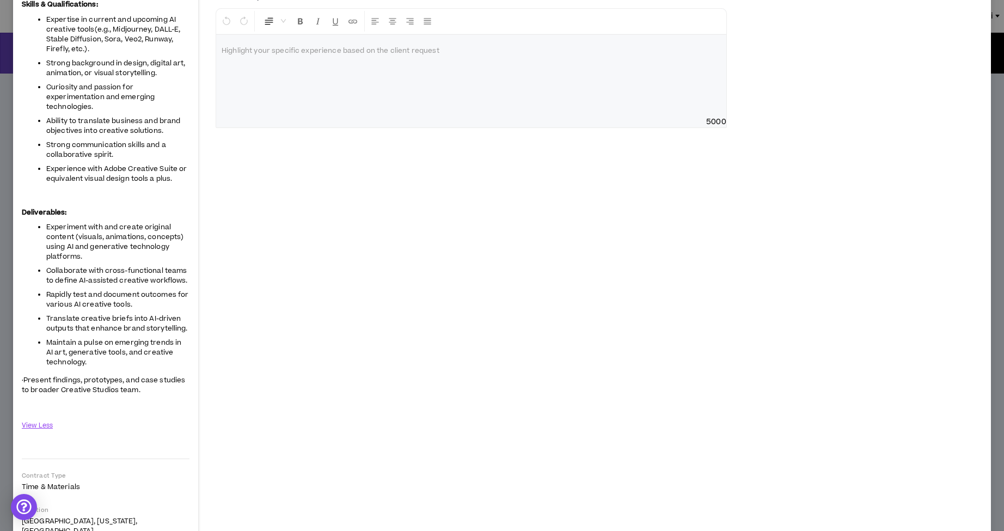
scroll to position [348, 0]
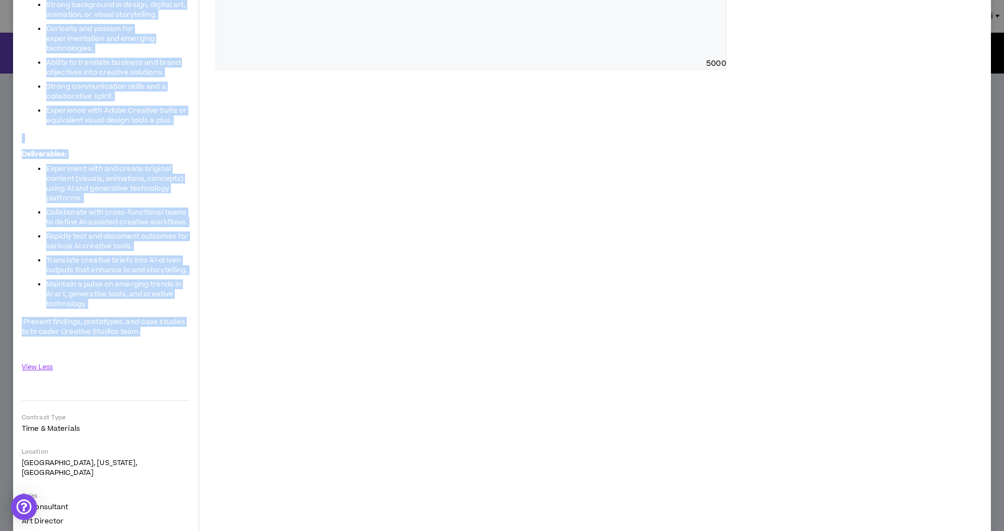
drag, startPoint x: 22, startPoint y: 107, endPoint x: 149, endPoint y: 333, distance: 259.5
click at [149, 333] on div "The Coca Cola Company AI Artist Overview Are you an artist at heart with a mind…" at bounding box center [106, 233] width 168 height 1056
copy div "The Coca Cola Company AI Artist Overview Are you an artist at heart with a mind…"
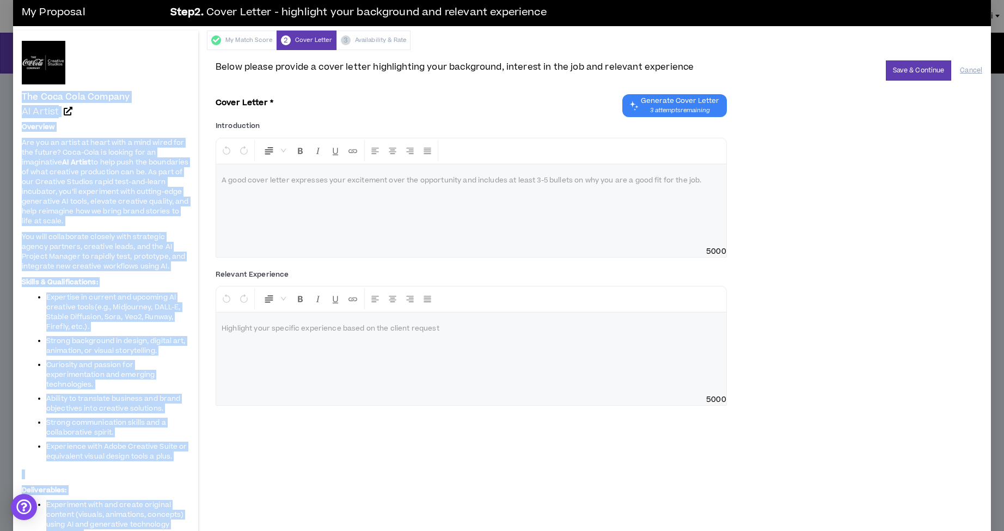
scroll to position [14, 0]
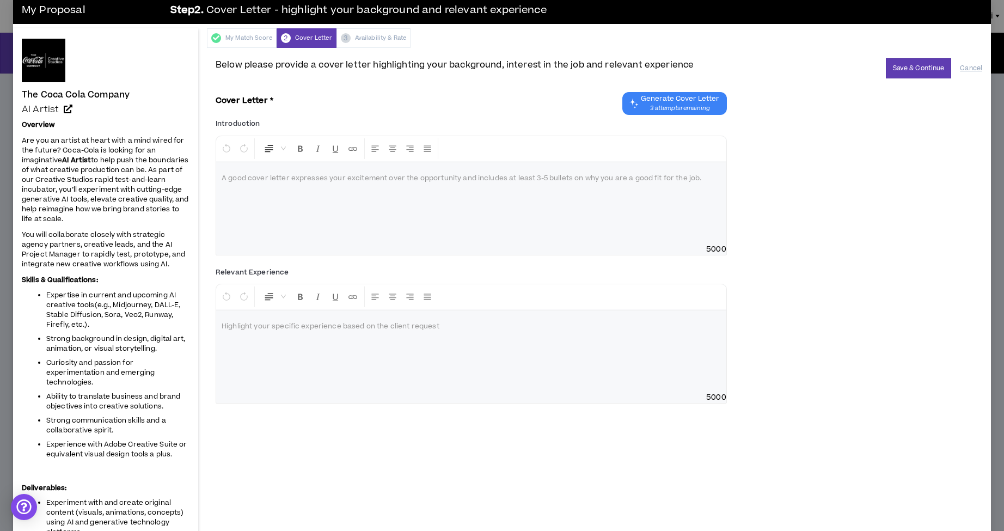
click at [302, 181] on p at bounding box center [471, 178] width 499 height 11
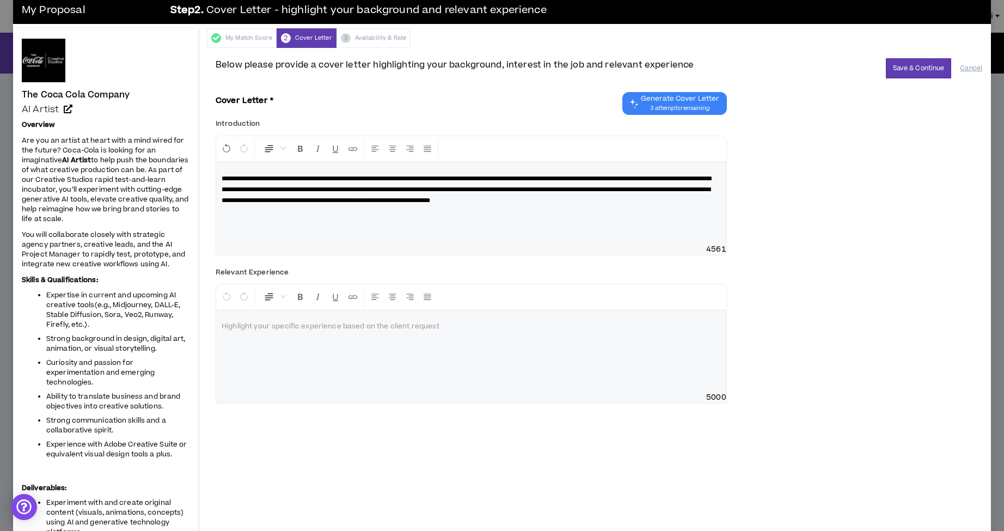
click at [348, 338] on div at bounding box center [471, 351] width 510 height 82
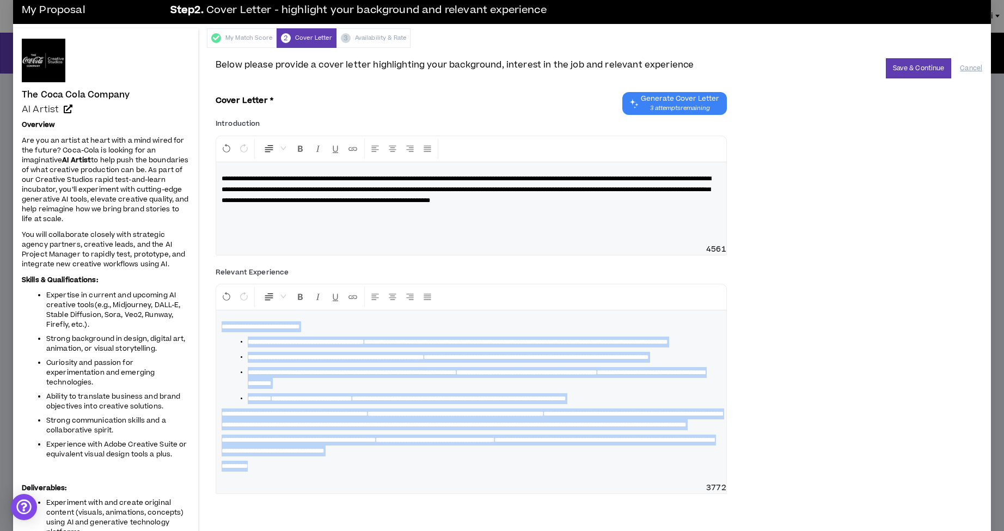
drag, startPoint x: 259, startPoint y: 501, endPoint x: 214, endPoint y: 328, distance: 179.0
click at [297, 297] on icon "Format Bold" at bounding box center [301, 297] width 10 height 10
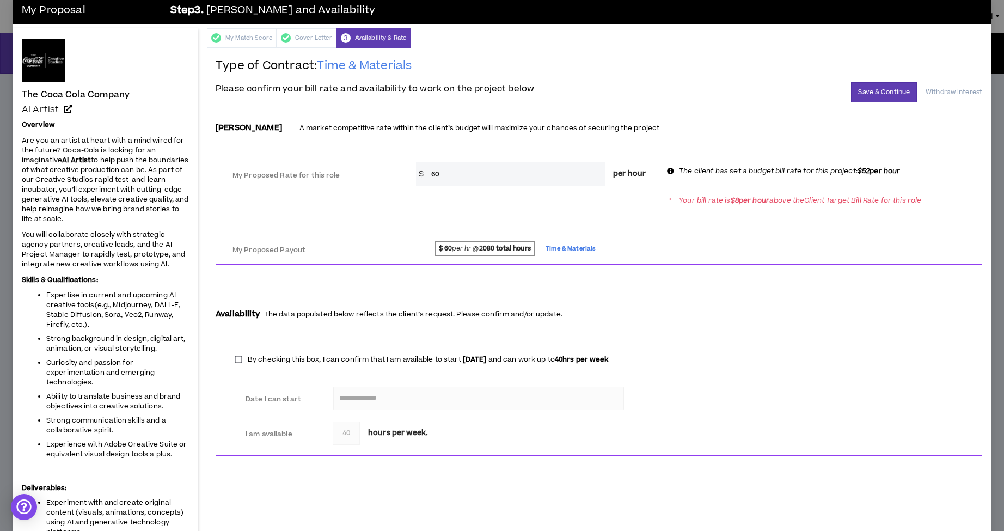
drag, startPoint x: 447, startPoint y: 174, endPoint x: 429, endPoint y: 174, distance: 18.5
click at [430, 174] on input "60" at bounding box center [515, 173] width 179 height 23
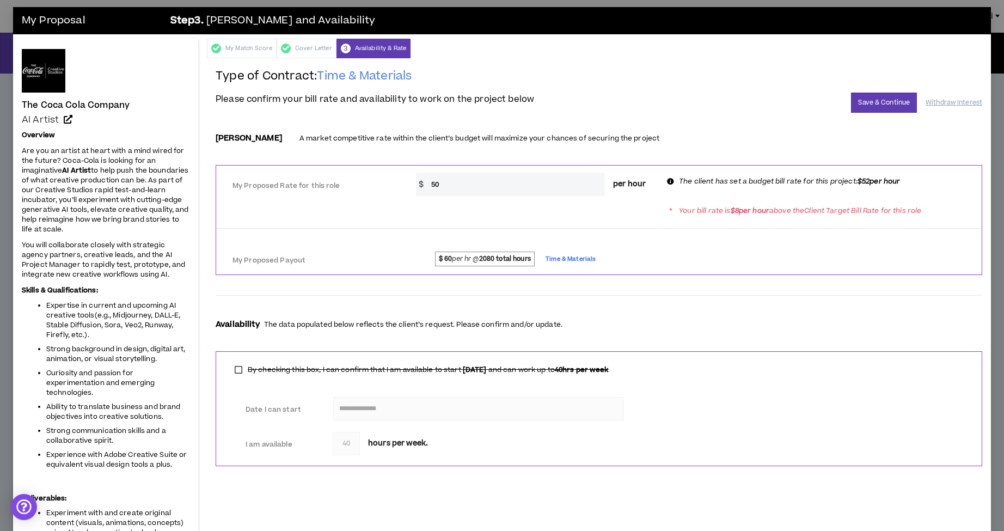
scroll to position [2, 0]
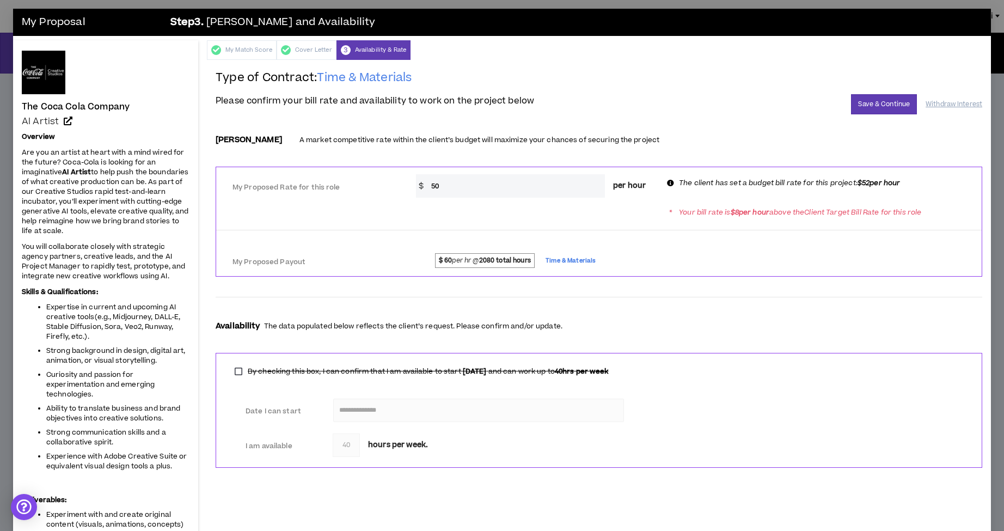
drag, startPoint x: 447, startPoint y: 184, endPoint x: 437, endPoint y: 187, distance: 10.2
click at [437, 187] on input "50" at bounding box center [515, 185] width 179 height 23
type input "52"
click at [886, 104] on button "Save & Continue" at bounding box center [884, 104] width 66 height 20
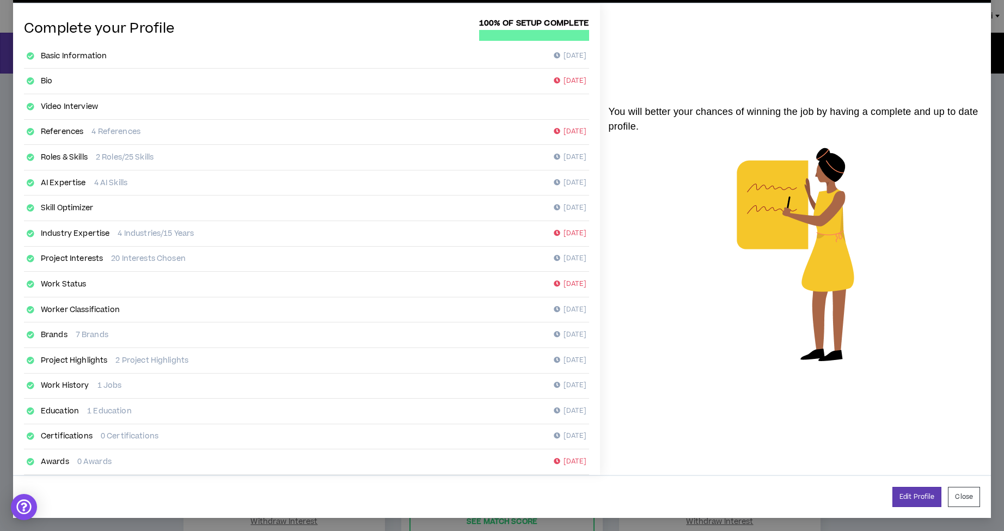
scroll to position [41, 0]
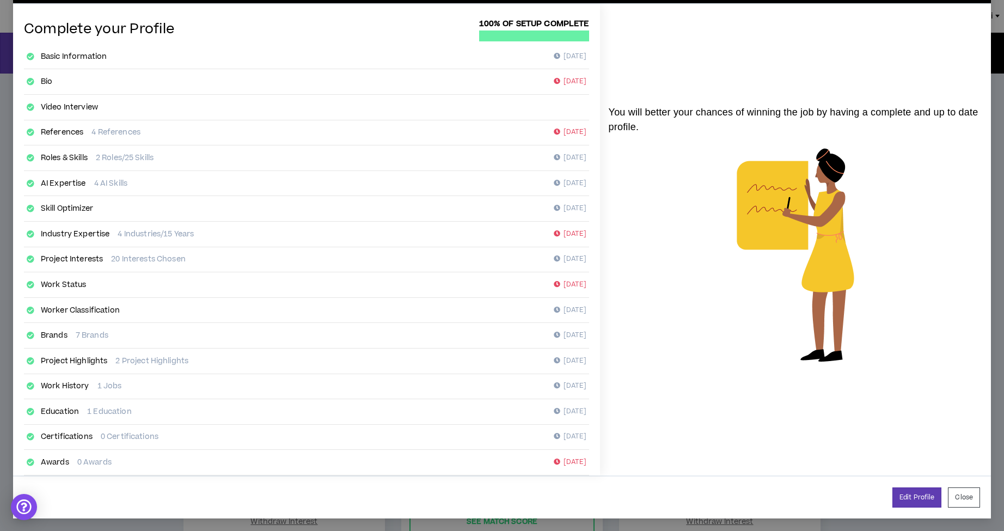
click at [966, 501] on button "Close" at bounding box center [964, 497] width 32 height 20
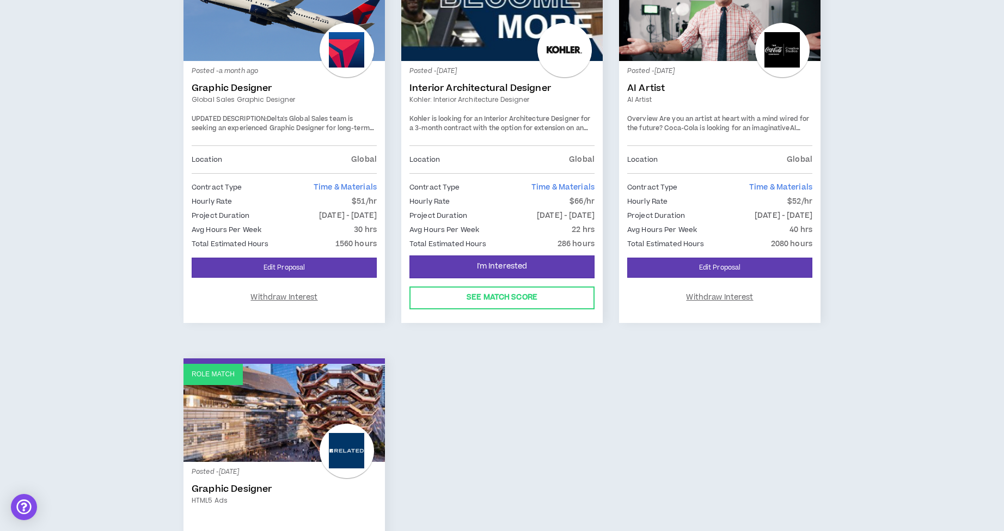
scroll to position [225, 0]
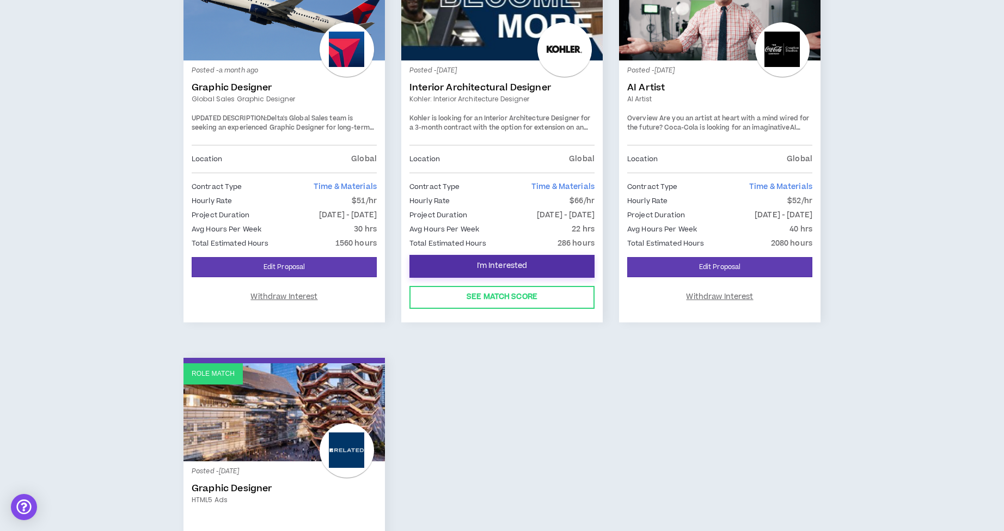
click at [518, 266] on span "I'm Interested" at bounding box center [502, 266] width 51 height 10
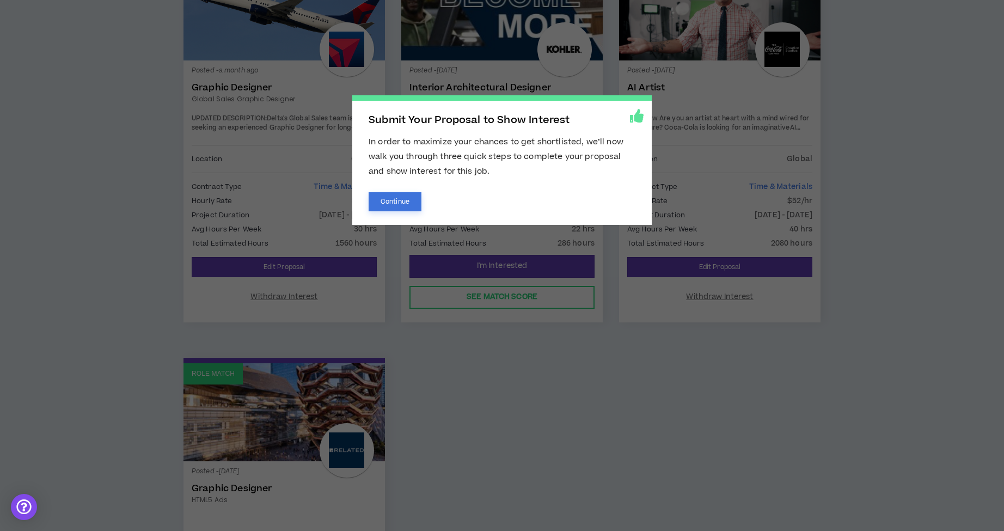
scroll to position [230, 0]
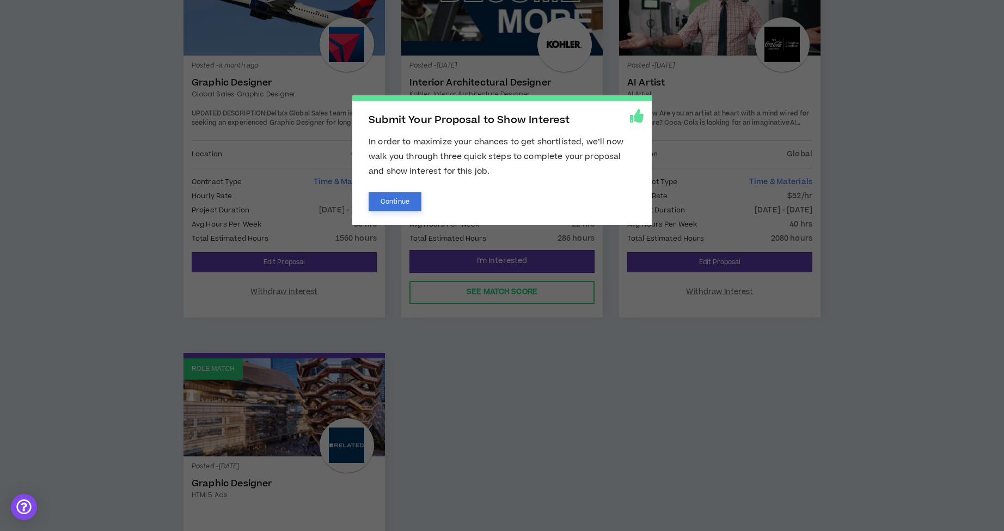
click at [402, 205] on button "Continue" at bounding box center [395, 201] width 53 height 19
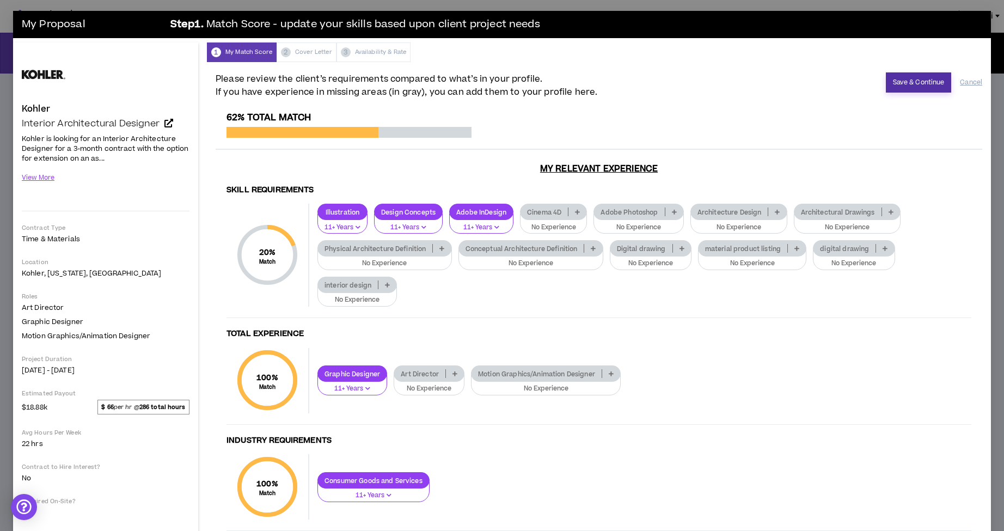
click at [917, 83] on button "Save & Continue" at bounding box center [919, 82] width 66 height 20
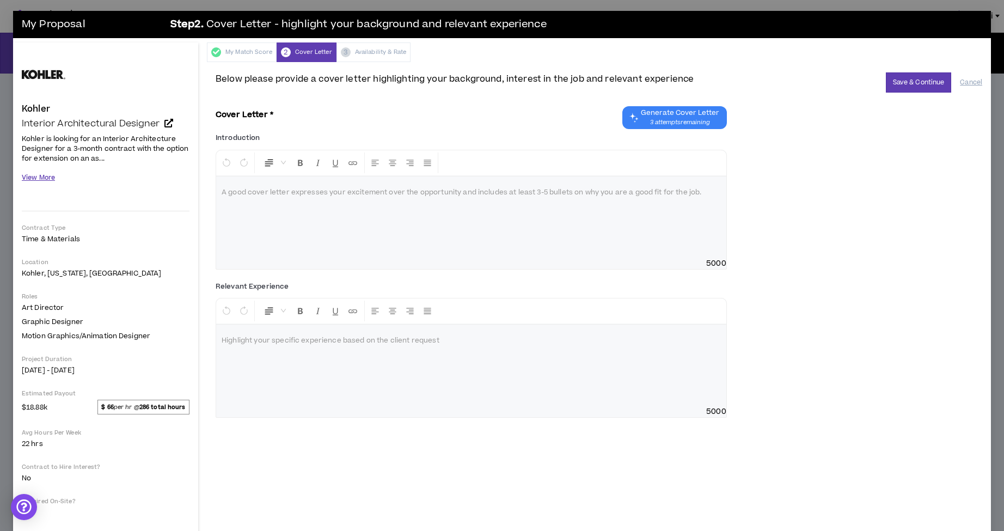
click at [49, 177] on button "View More" at bounding box center [38, 177] width 33 height 19
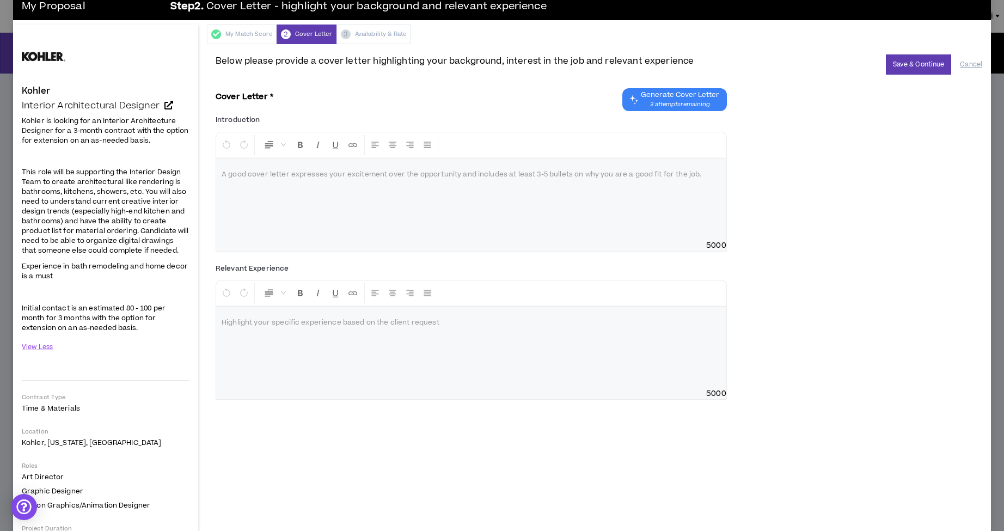
scroll to position [20, 0]
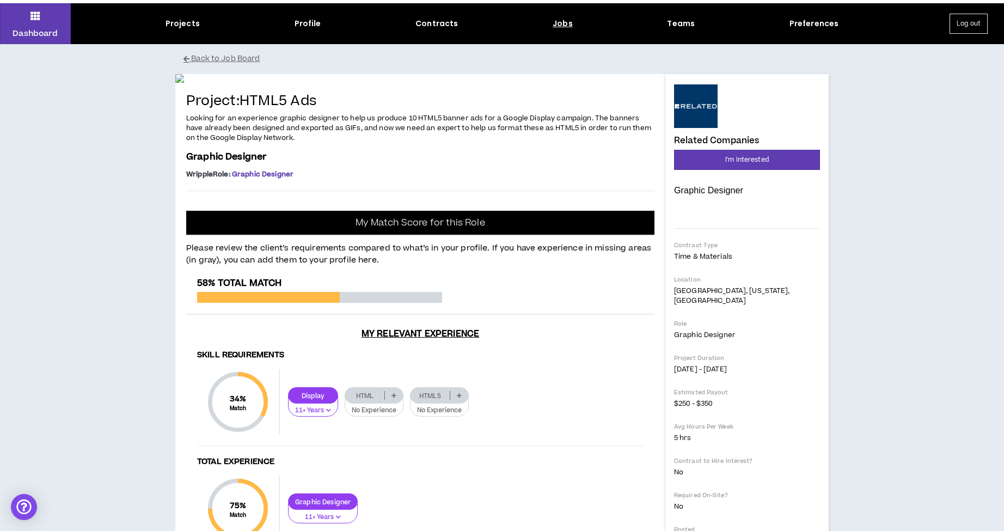
scroll to position [29, 0]
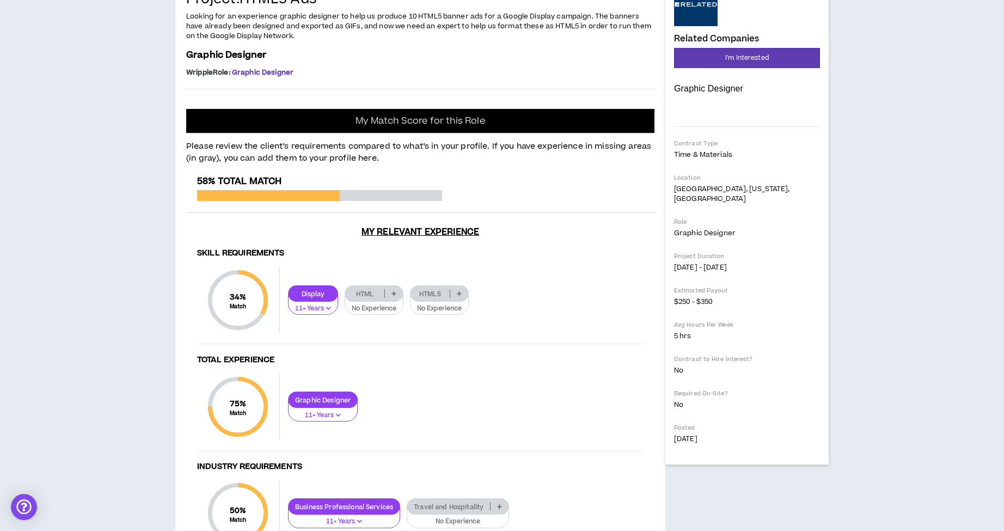
scroll to position [136, 0]
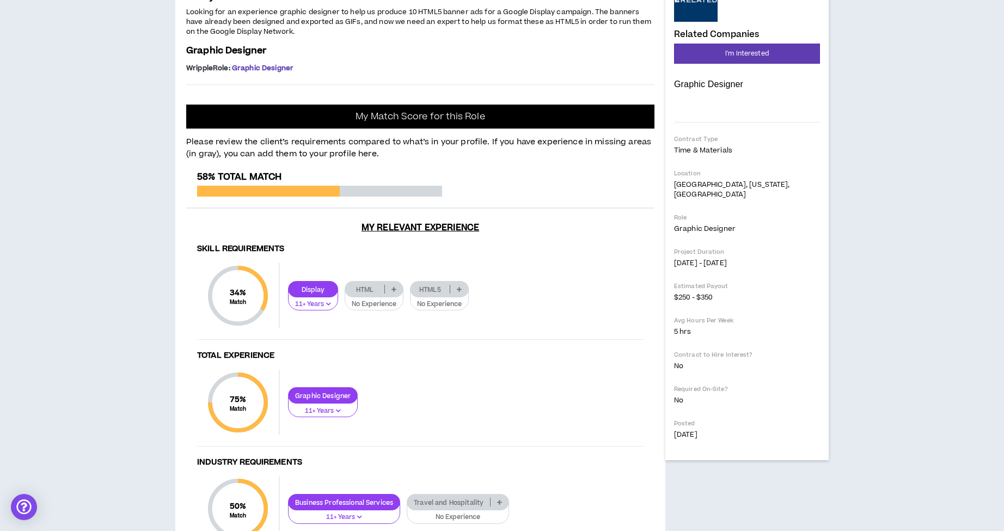
click at [190, 36] on span "Looking for an experience graphic designer to help us produce 10 HTML5 banner a…" at bounding box center [418, 21] width 465 height 29
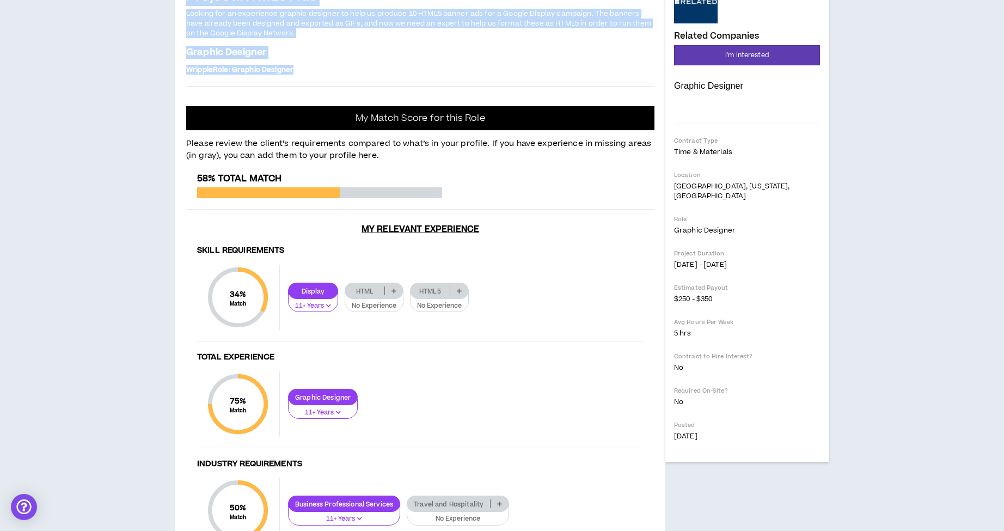
drag, startPoint x: 188, startPoint y: 246, endPoint x: 302, endPoint y: 322, distance: 137.0
click at [302, 77] on div "Project: HTML5 Ads Looking for an experience graphic designer to help us produc…" at bounding box center [420, 33] width 468 height 88
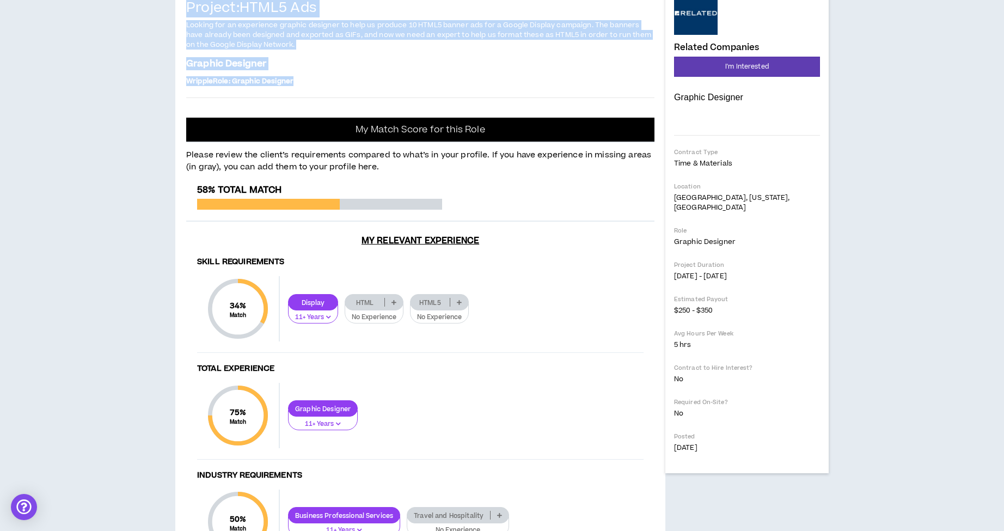
scroll to position [123, 0]
copy div "Project: HTML5 Ads Looking for an experience graphic designer to help us produc…"
